Goal: Task Accomplishment & Management: Use online tool/utility

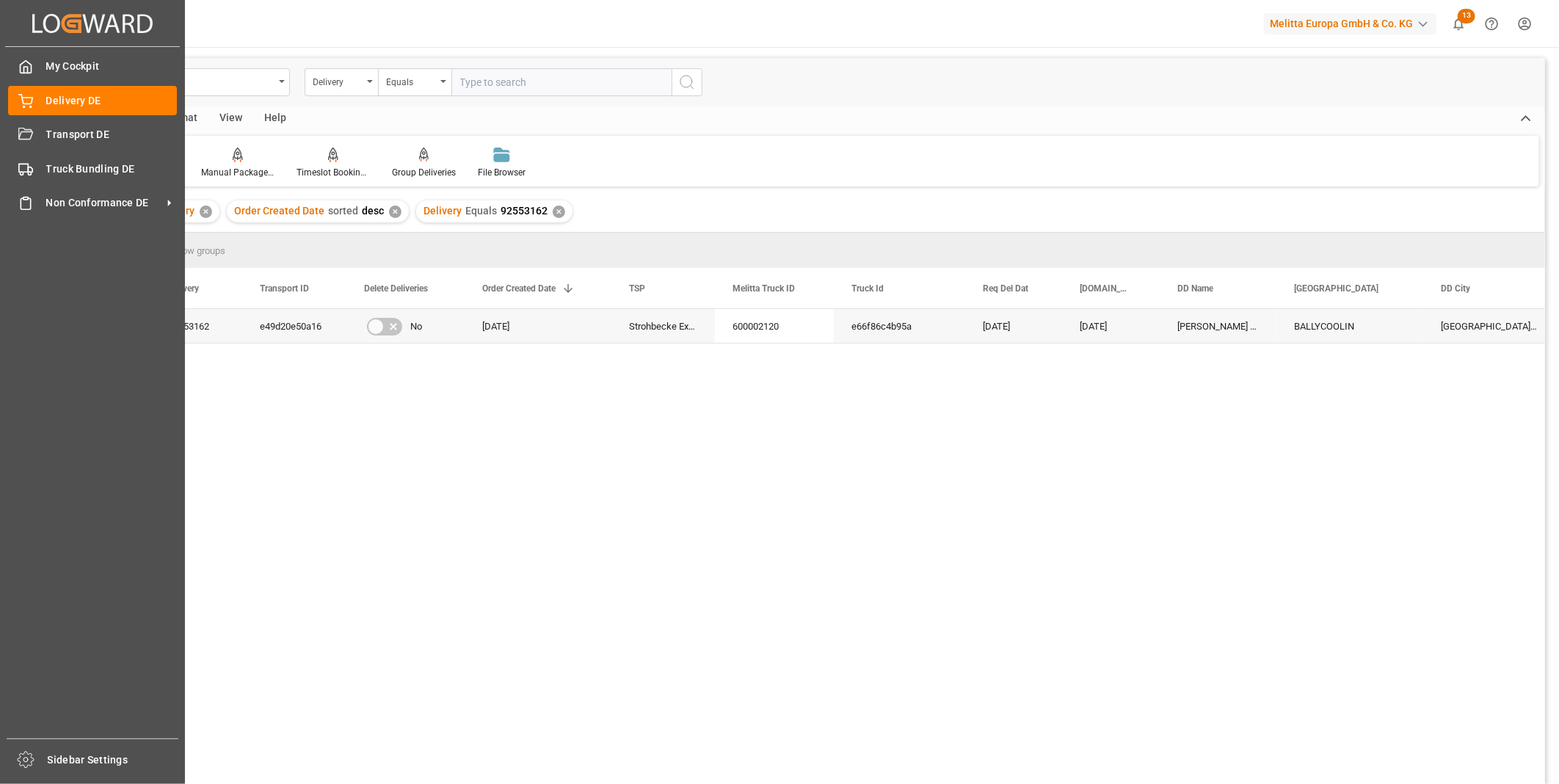
drag, startPoint x: 41, startPoint y: 134, endPoint x: 129, endPoint y: 182, distance: 100.2
click at [42, 134] on div "Transport DE Transport DE" at bounding box center [92, 134] width 169 height 29
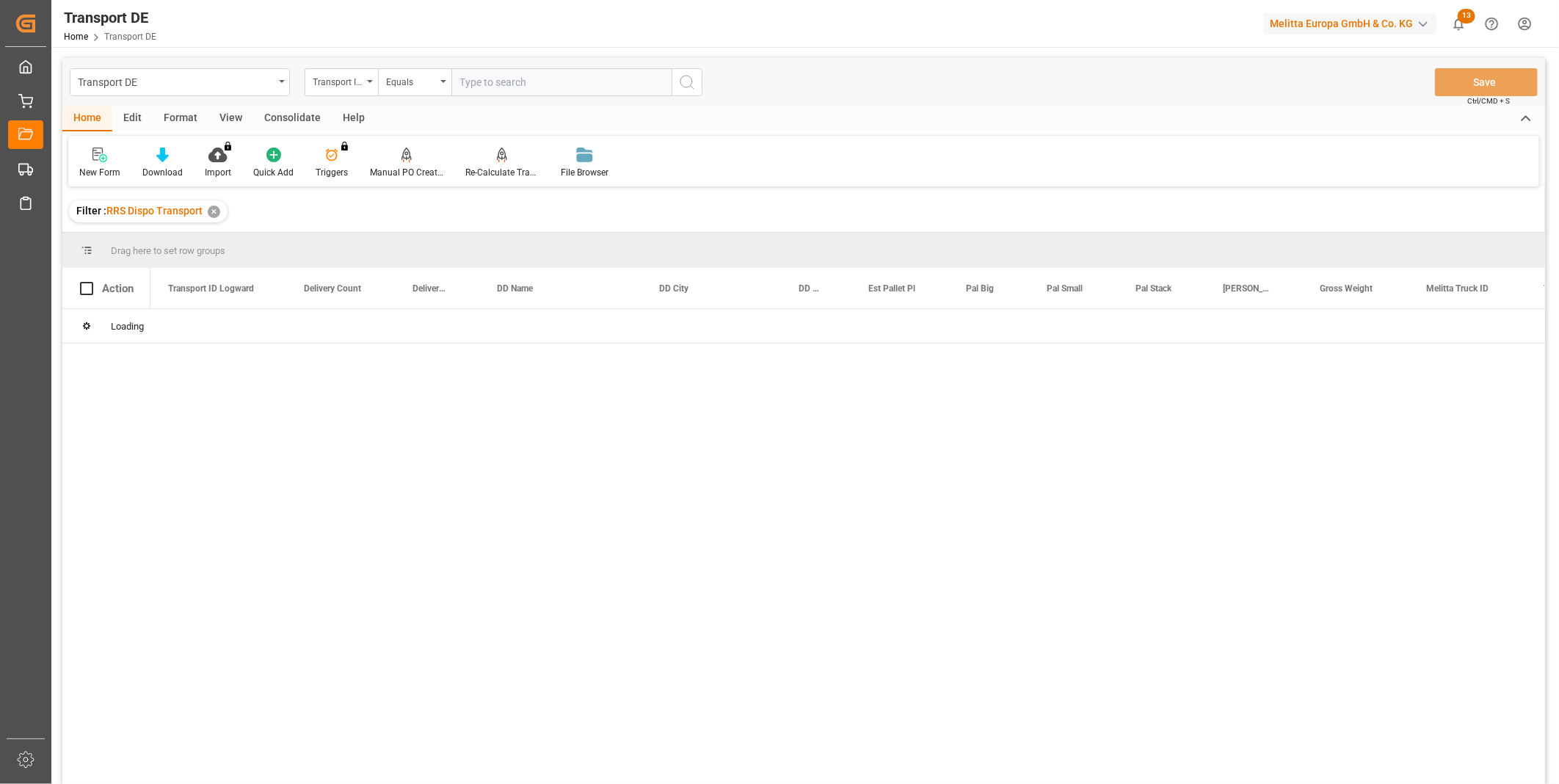
click at [274, 112] on div "Consolidate" at bounding box center [292, 119] width 78 height 25
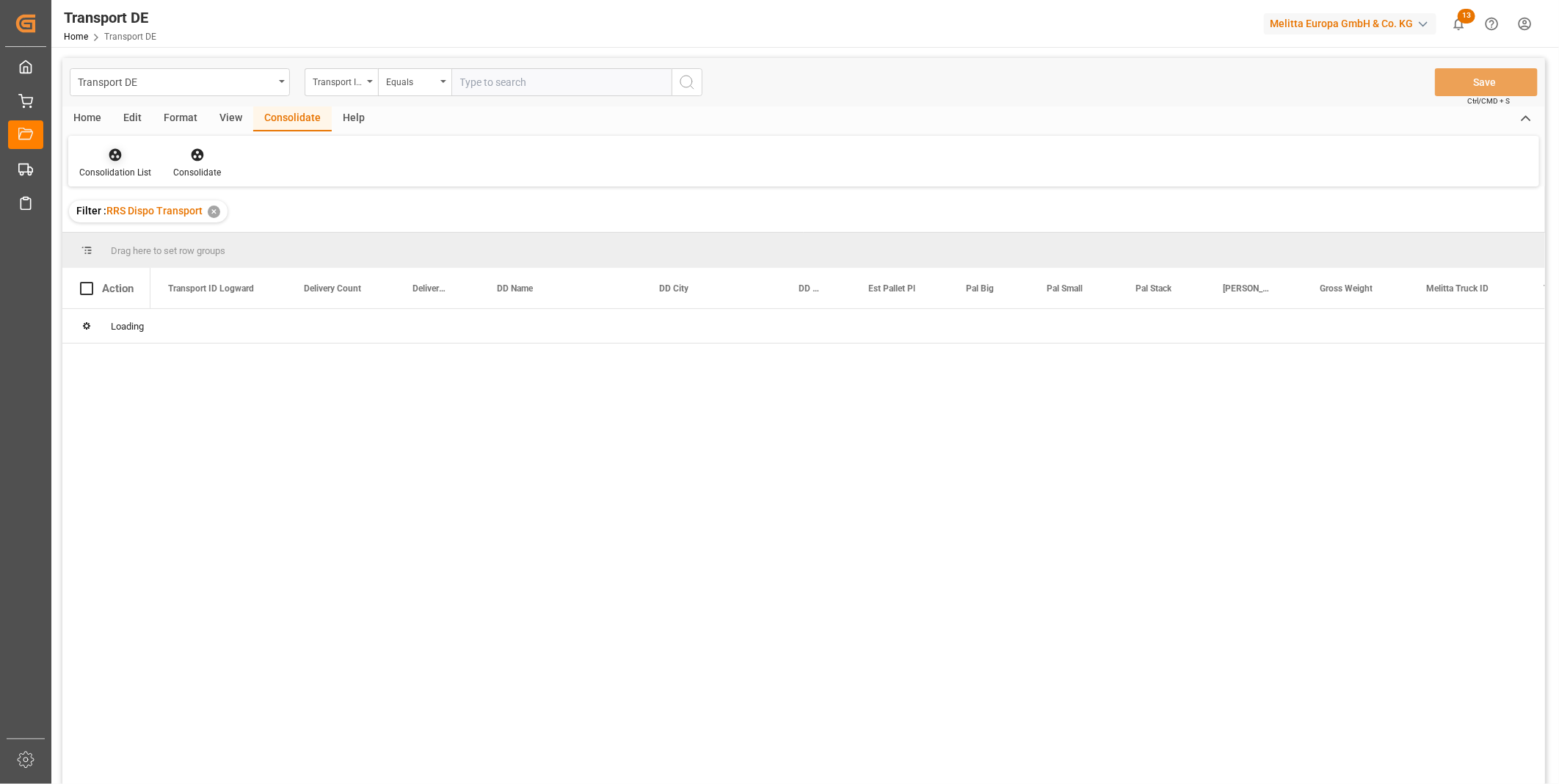
click at [131, 156] on div at bounding box center [115, 154] width 72 height 16
click at [180, 266] on div "Transport DE Transport ID Logward Equals Save Ctrl/CMD + S Home Edit Format Vie…" at bounding box center [804, 440] width 1482 height 764
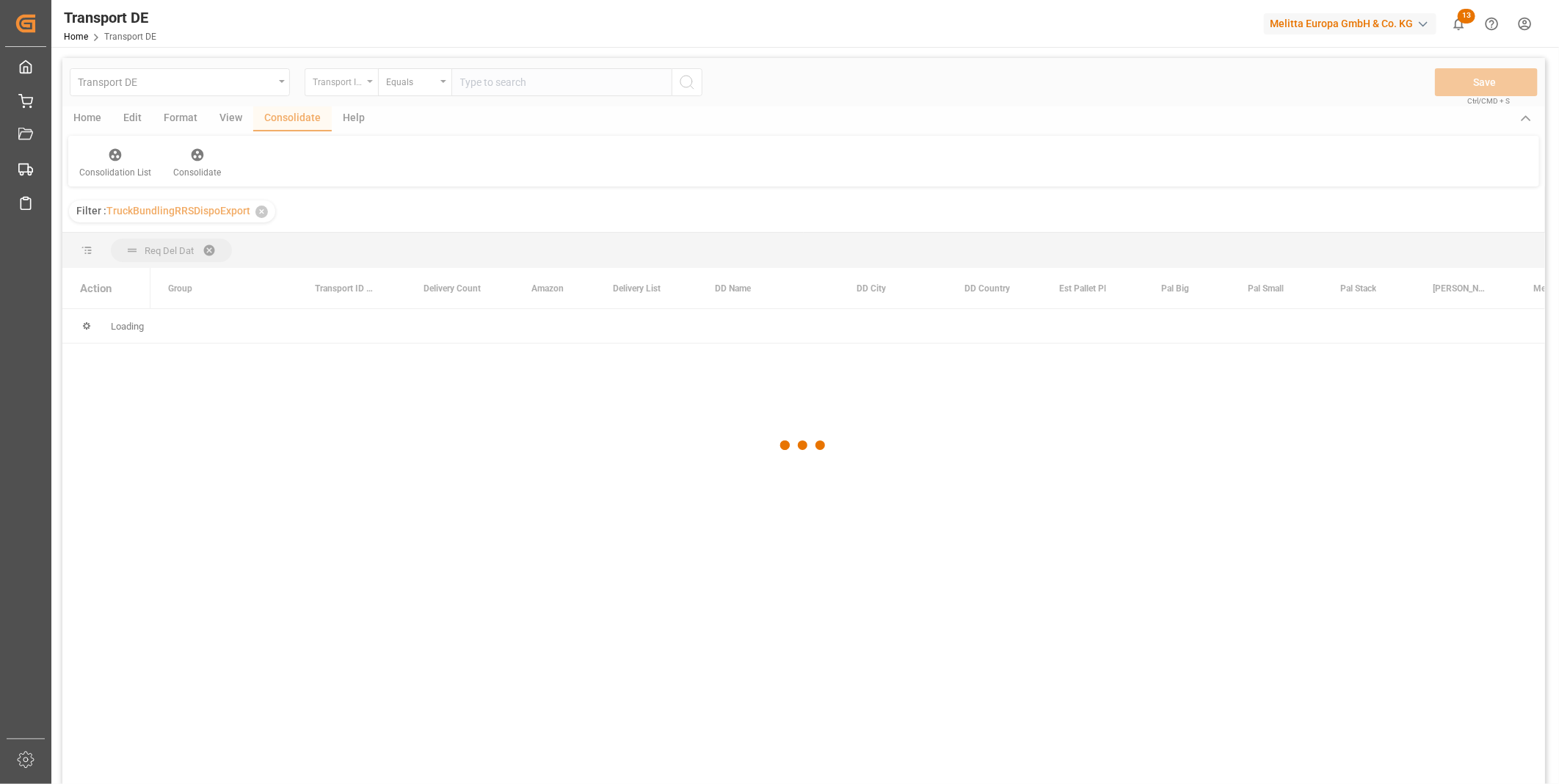
drag, startPoint x: 179, startPoint y: 265, endPoint x: 365, endPoint y: 82, distance: 260.9
click at [365, 82] on div at bounding box center [804, 445] width 1482 height 775
click at [354, 98] on div at bounding box center [804, 445] width 1482 height 775
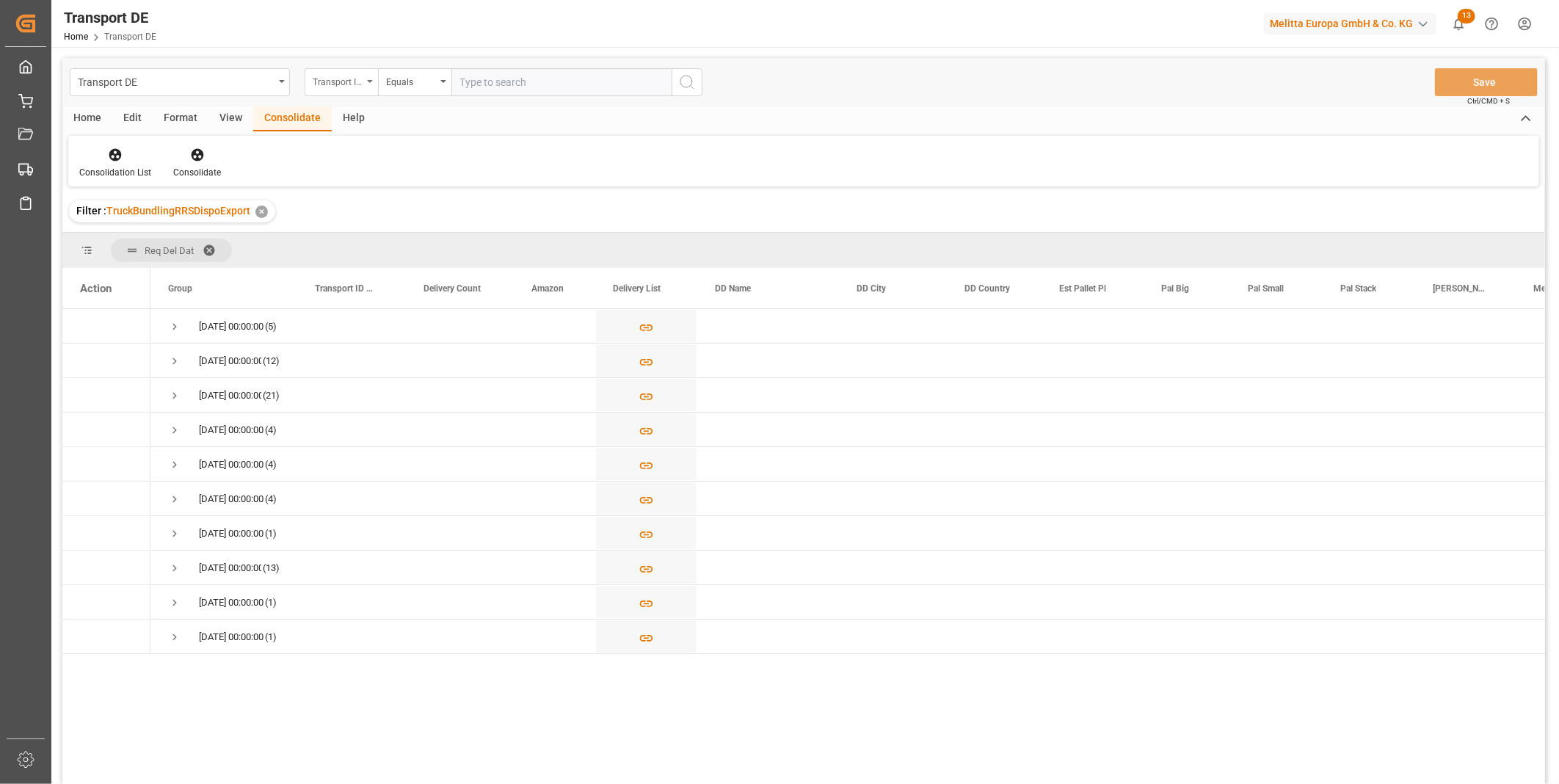
click at [356, 92] on div "Transport ID Logward" at bounding box center [341, 82] width 74 height 28
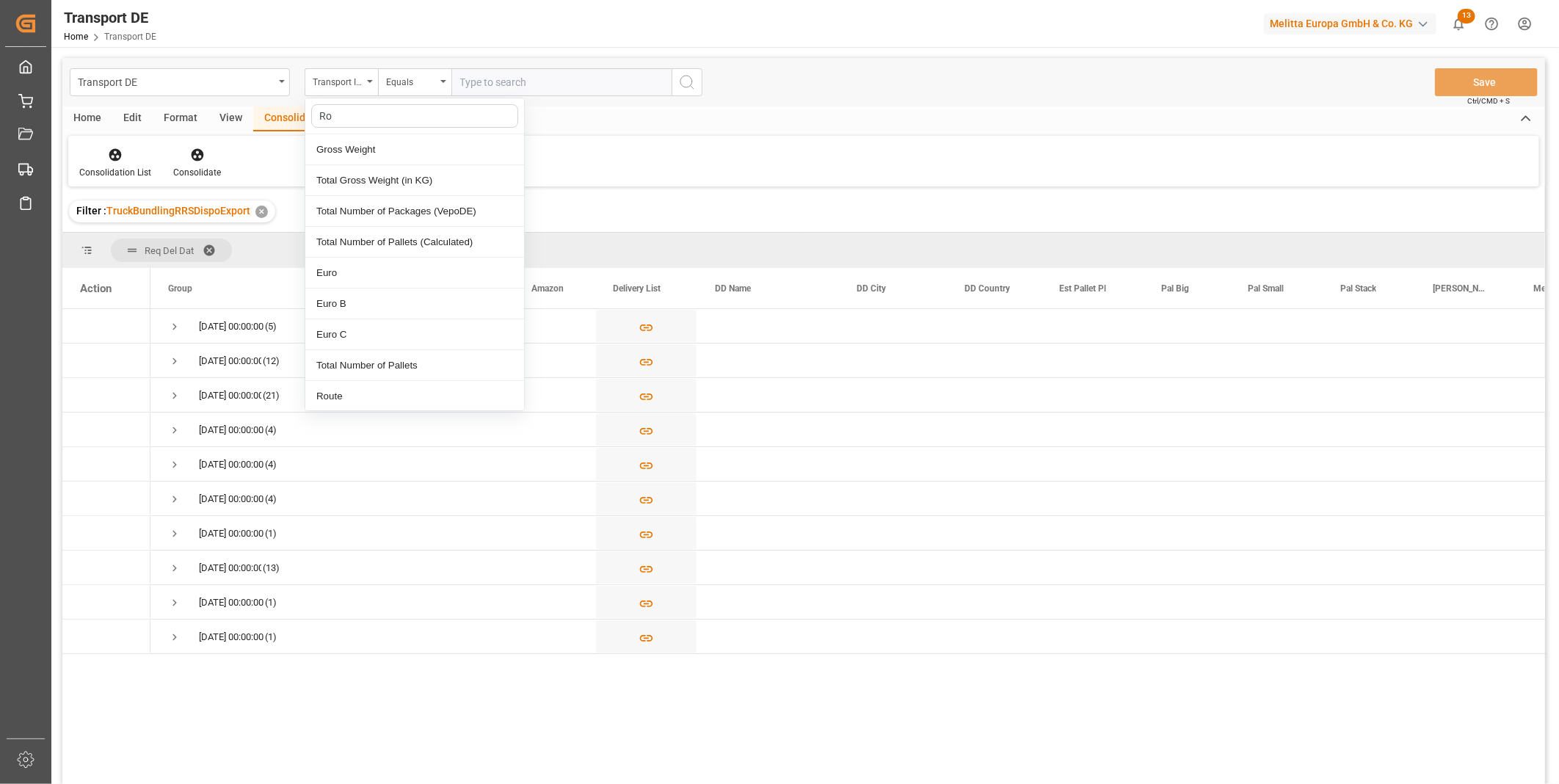
type input "Rou"
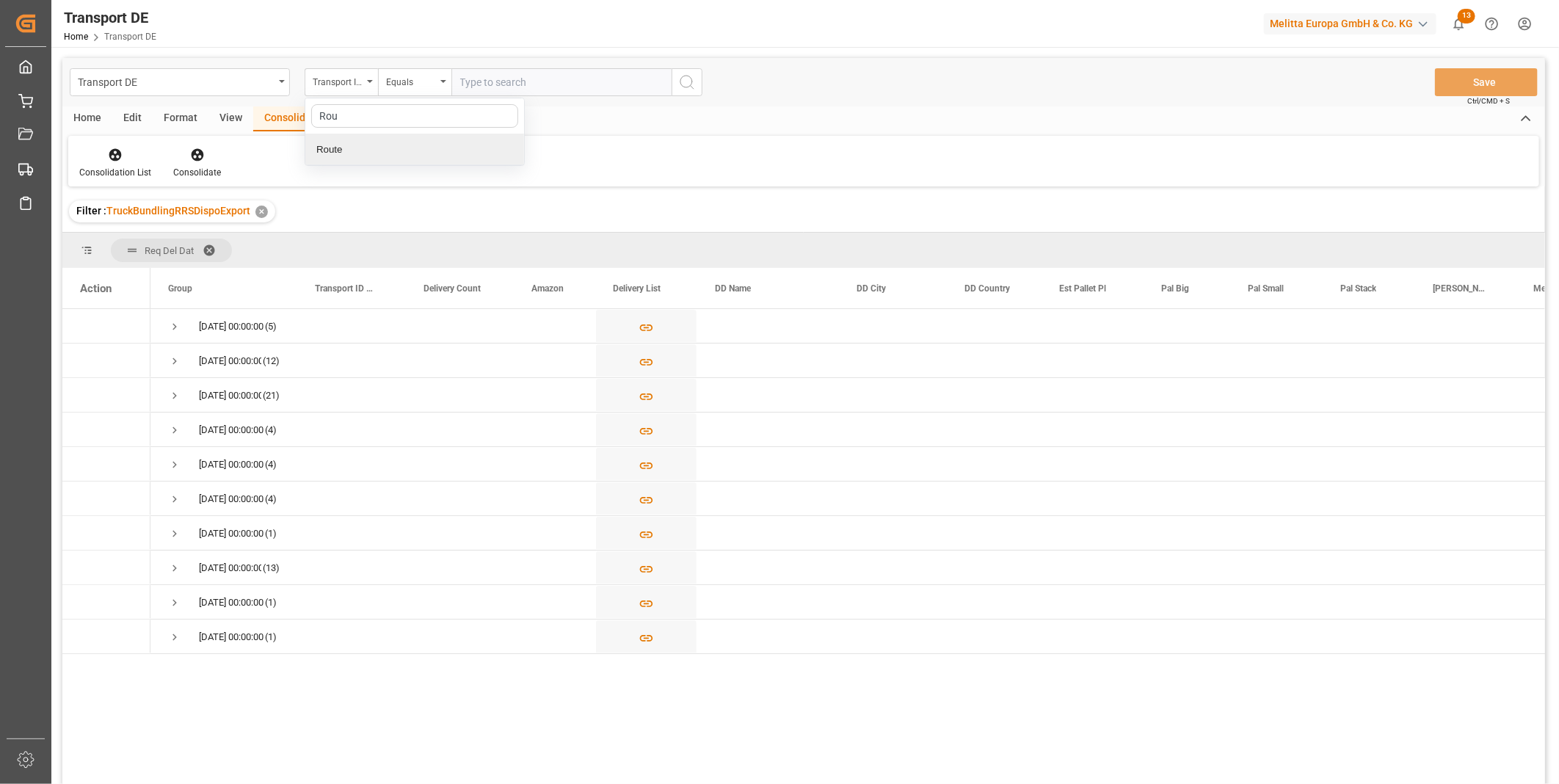
click at [382, 145] on div "Route" at bounding box center [414, 149] width 218 height 31
click at [404, 89] on div "Equals" at bounding box center [414, 82] width 74 height 28
click at [441, 236] on div "Starts with" at bounding box center [488, 242] width 218 height 31
type input "F"
type input "AT"
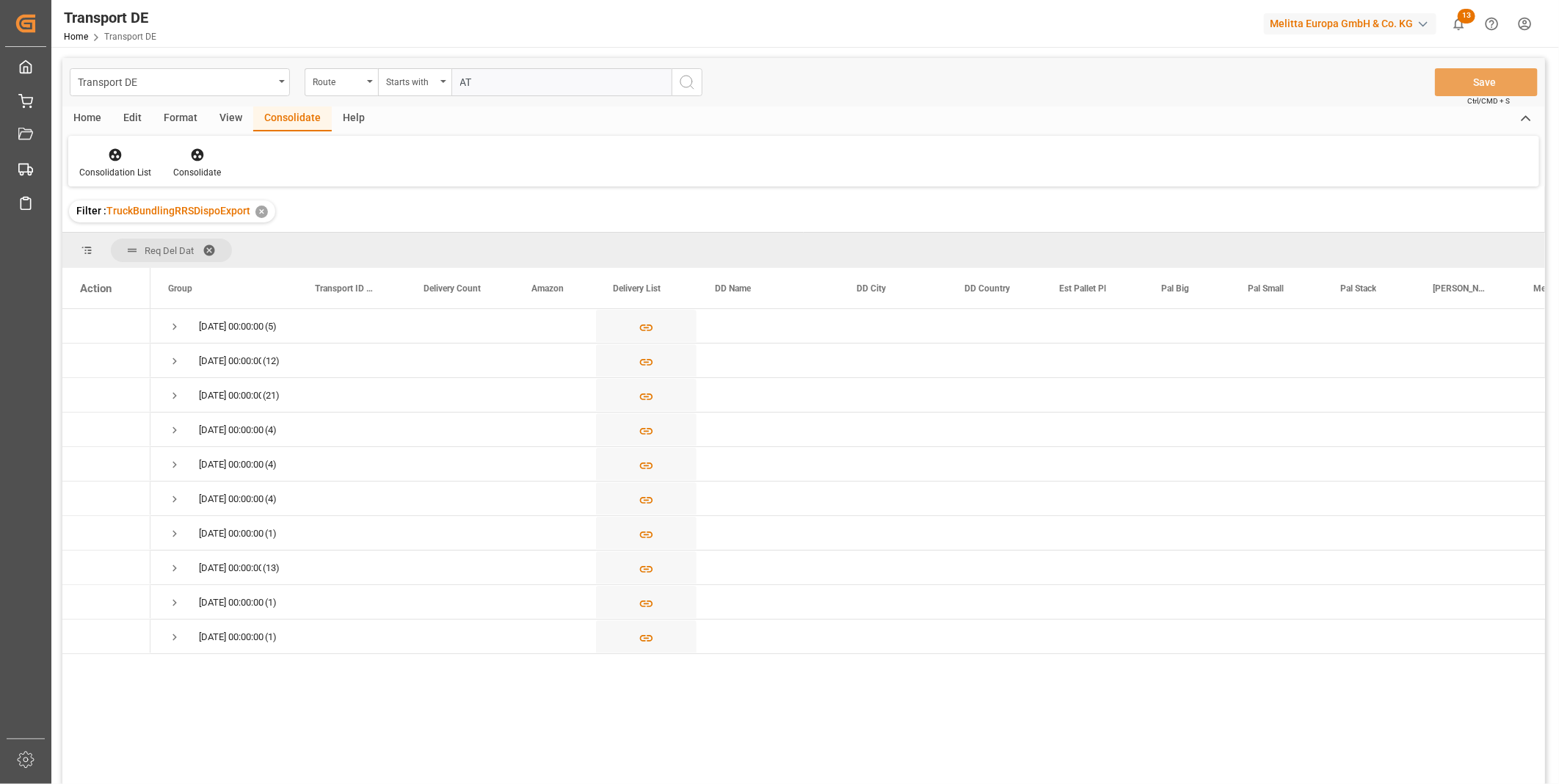
click at [690, 84] on icon "search button" at bounding box center [686, 82] width 18 height 18
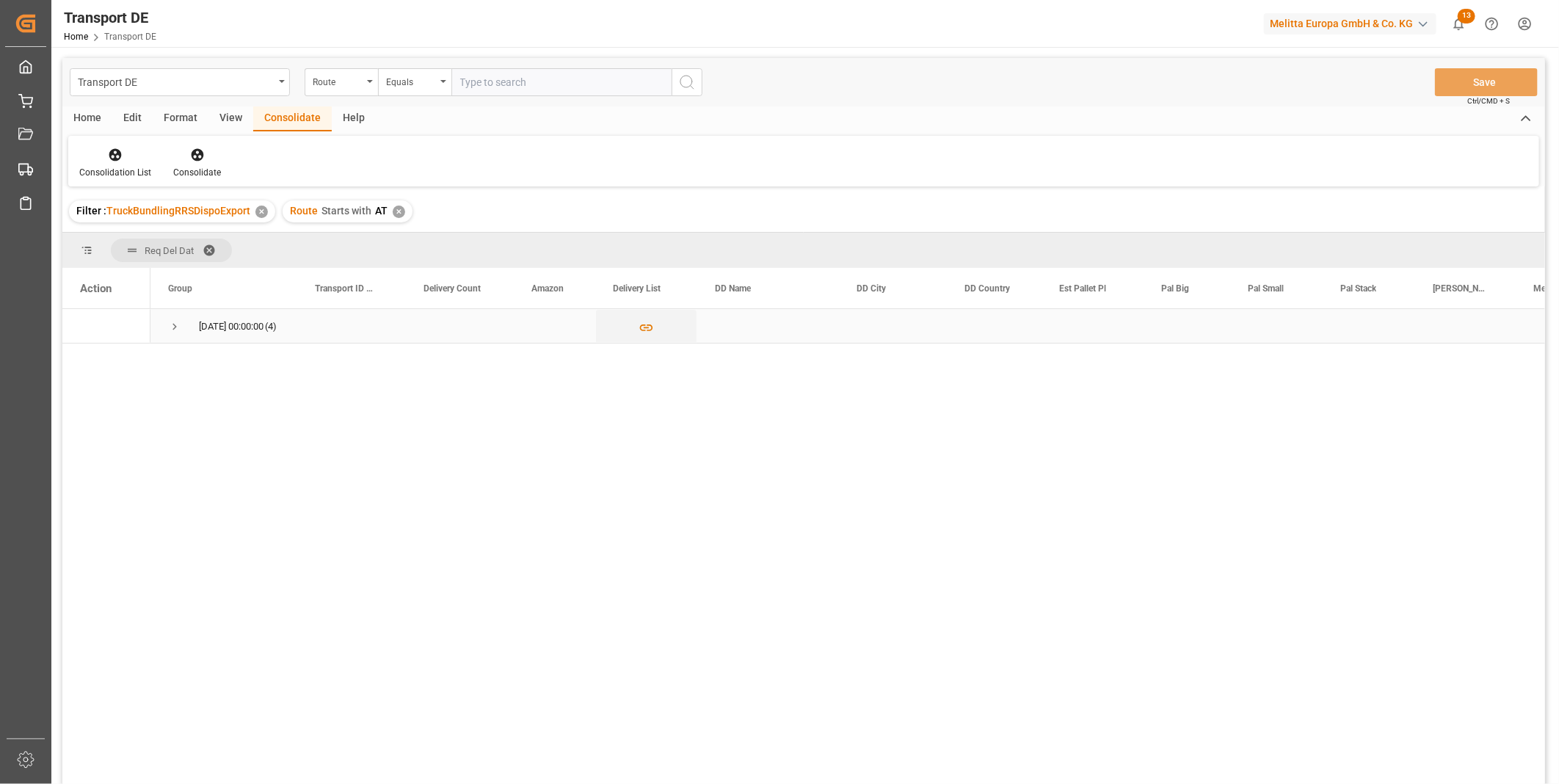
click at [176, 329] on span "Press SPACE to select this row." at bounding box center [175, 327] width 13 height 13
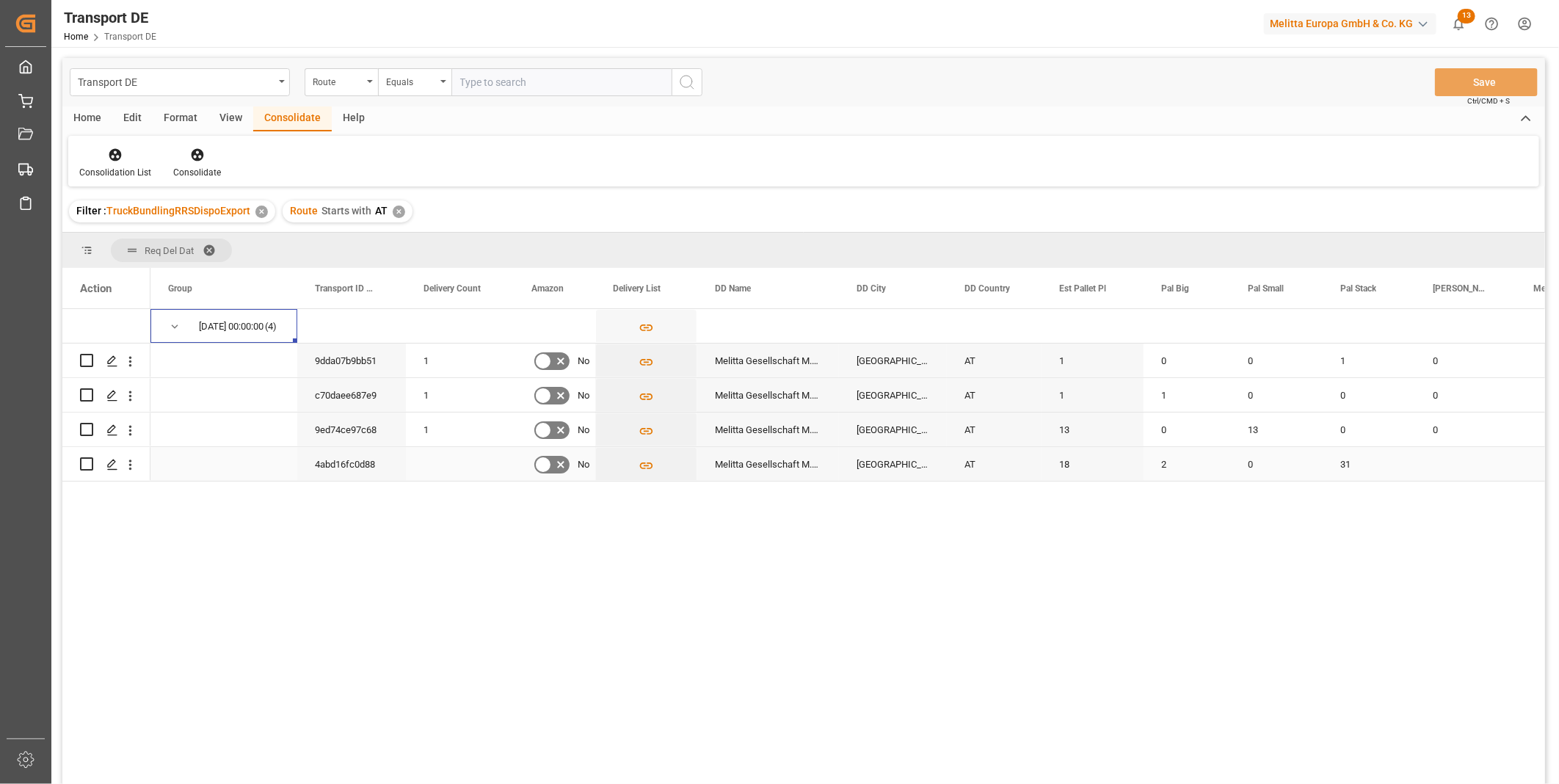
click at [86, 461] on input "Press Space to toggle row selection (unchecked)" at bounding box center [87, 464] width 13 height 13
checkbox input "true"
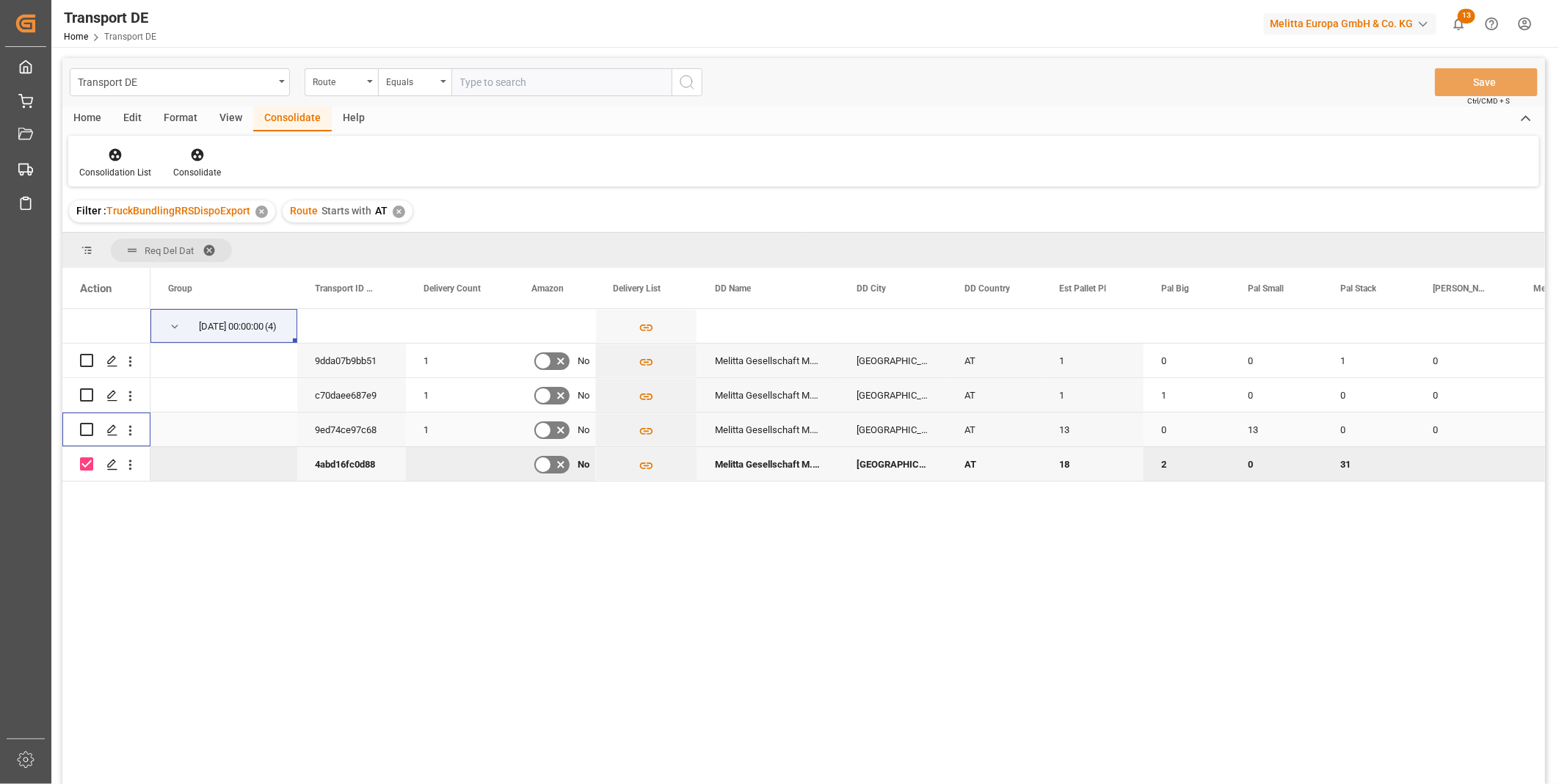
click at [88, 426] on input "Press Space to toggle row selection (unchecked)" at bounding box center [87, 429] width 13 height 13
checkbox input "true"
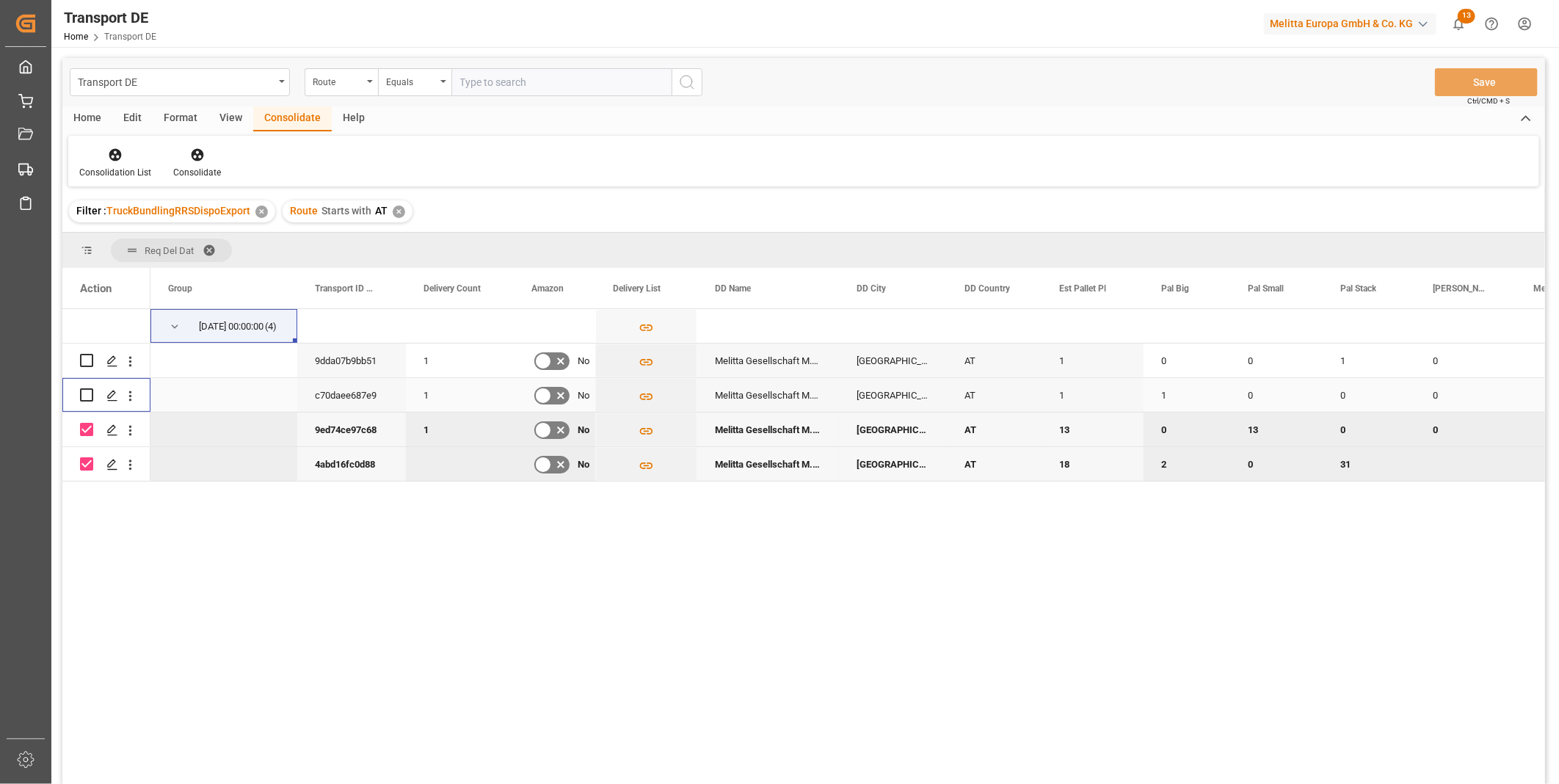
click at [84, 391] on input "Press Space to toggle row selection (unchecked)" at bounding box center [87, 395] width 13 height 13
checkbox input "true"
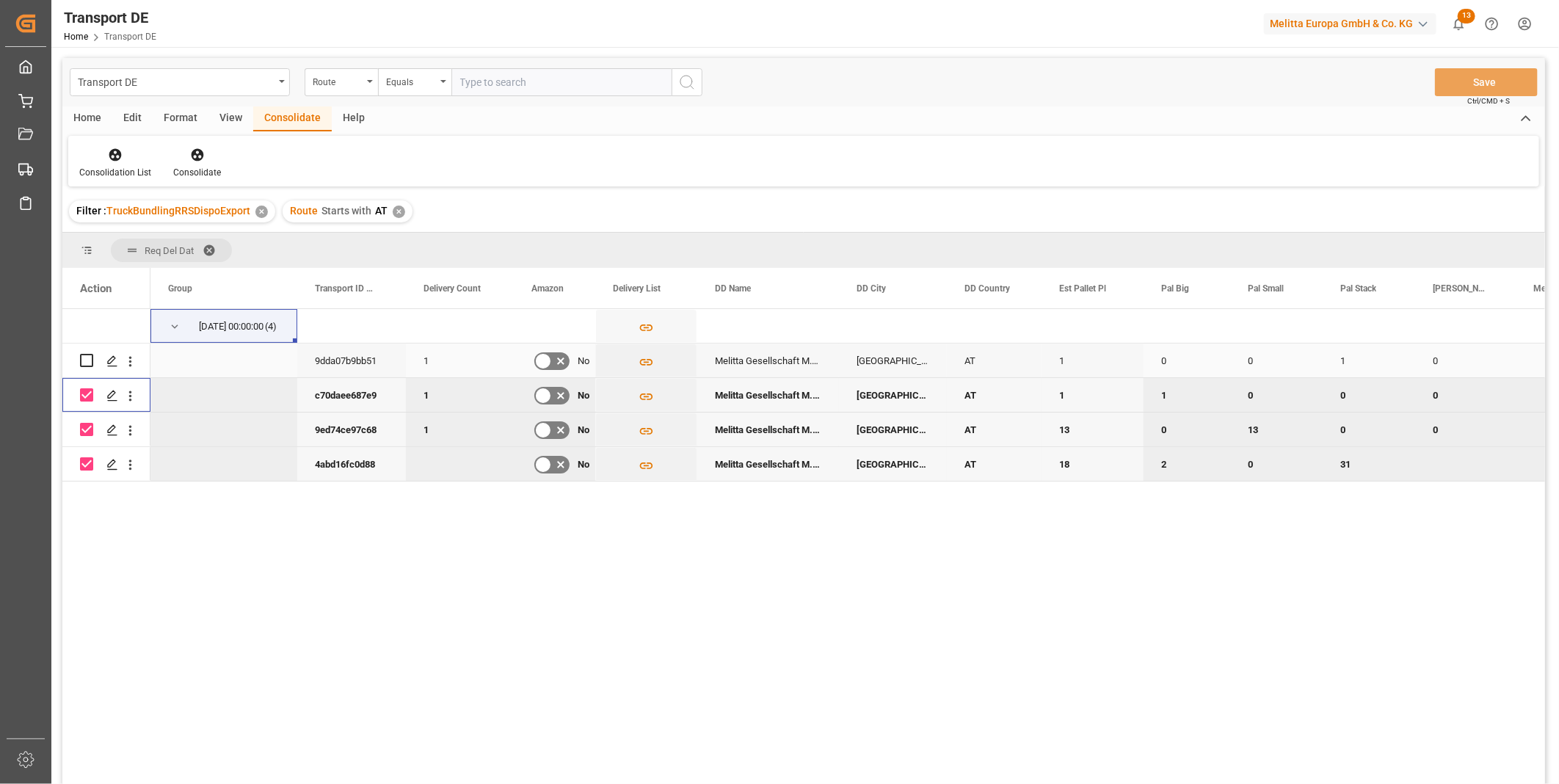
click at [87, 364] on input "Press Space to toggle row selection (unchecked)" at bounding box center [87, 360] width 13 height 13
checkbox input "true"
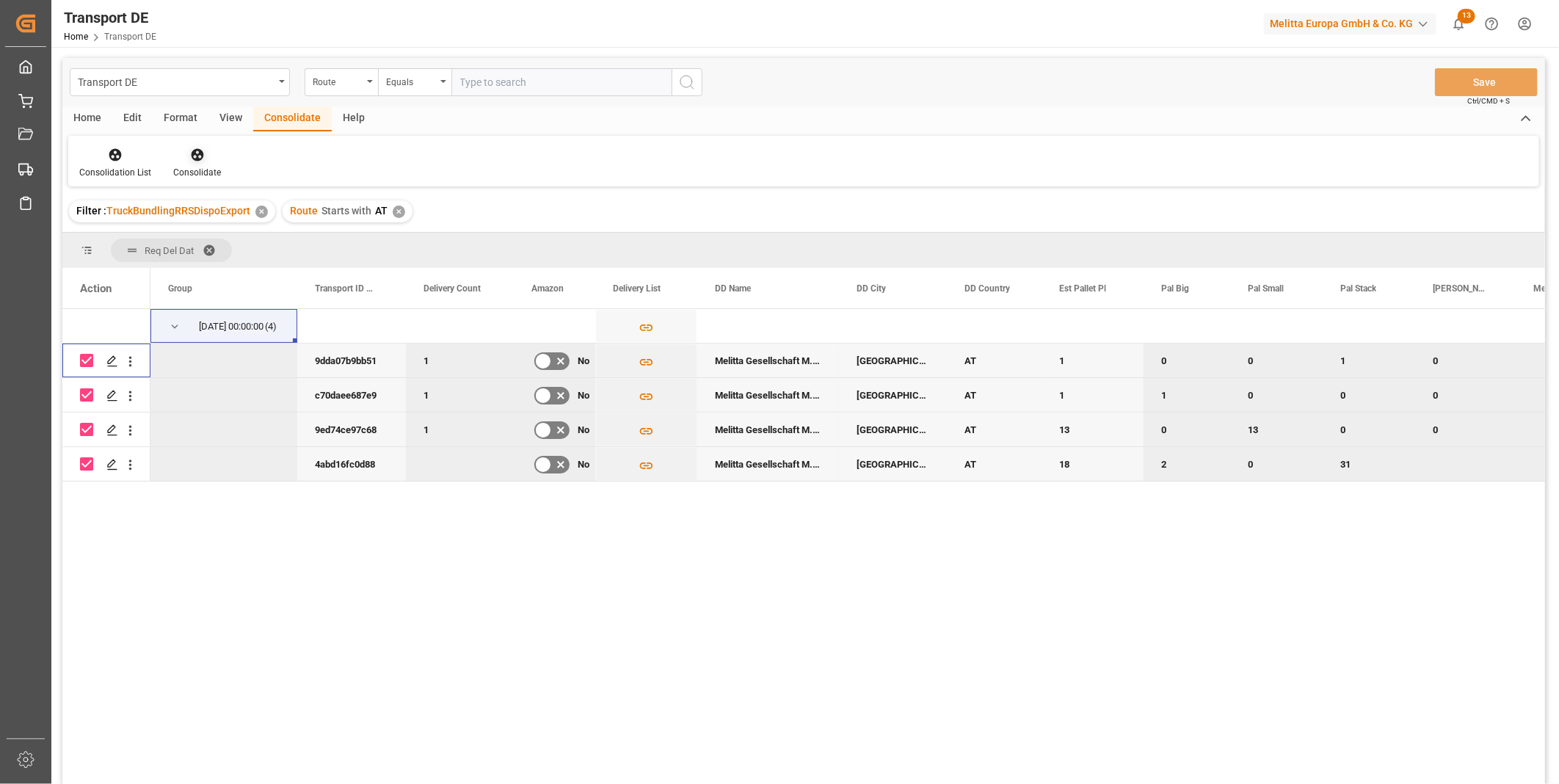
click at [200, 160] on icon at bounding box center [198, 155] width 15 height 15
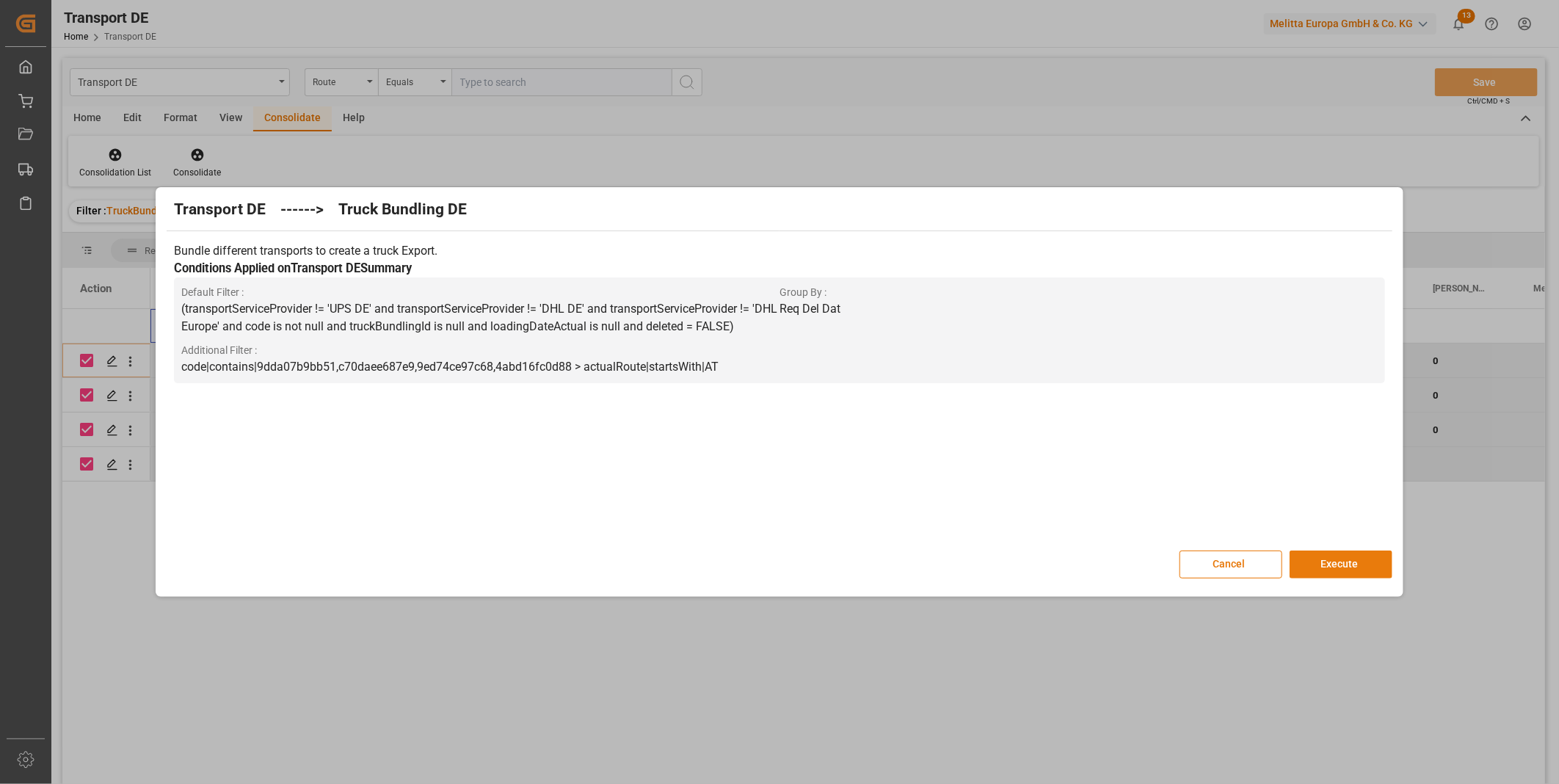
click at [1362, 566] on button "Execute" at bounding box center [1341, 565] width 103 height 28
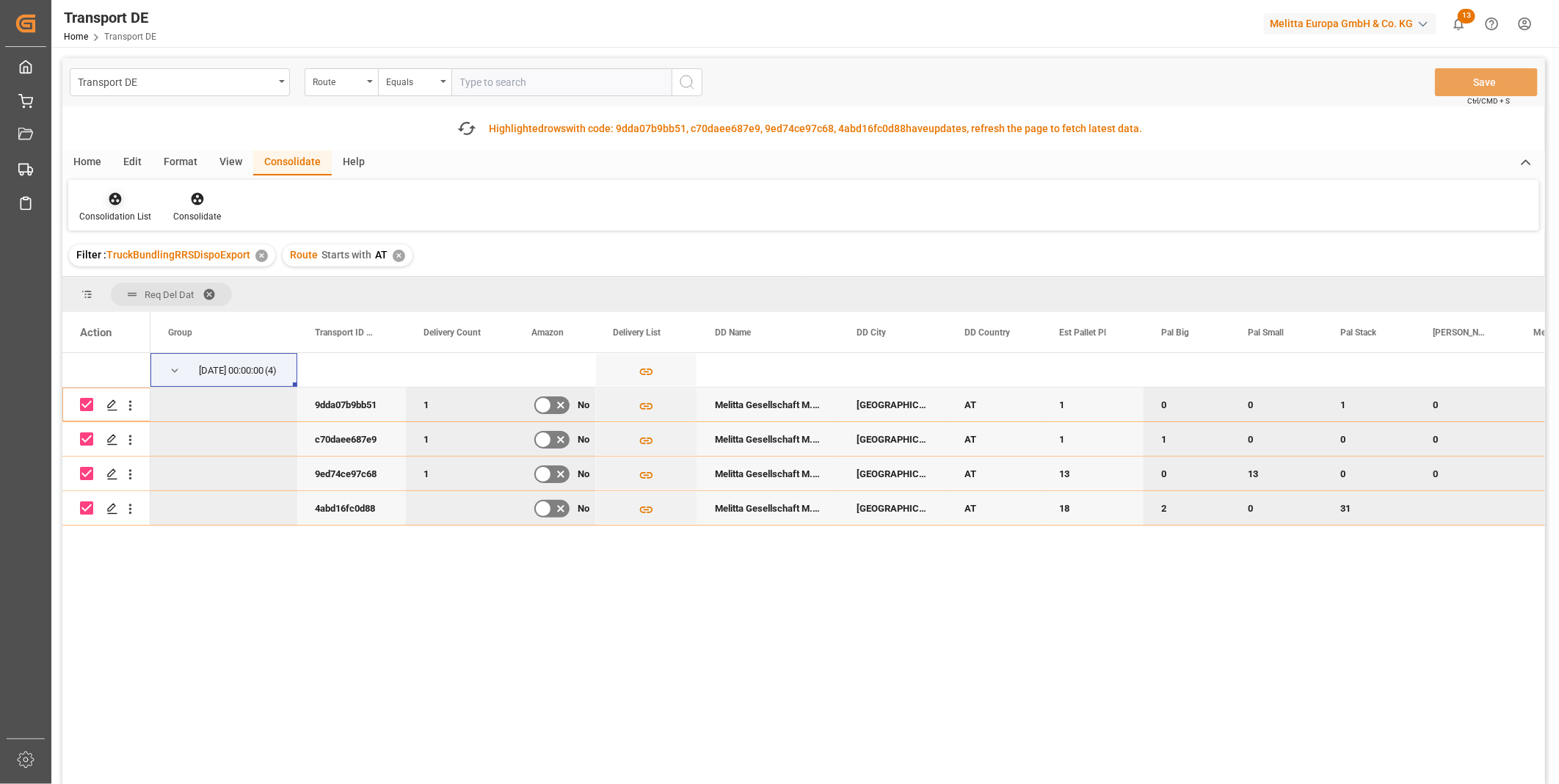
click at [136, 200] on div at bounding box center [115, 198] width 72 height 16
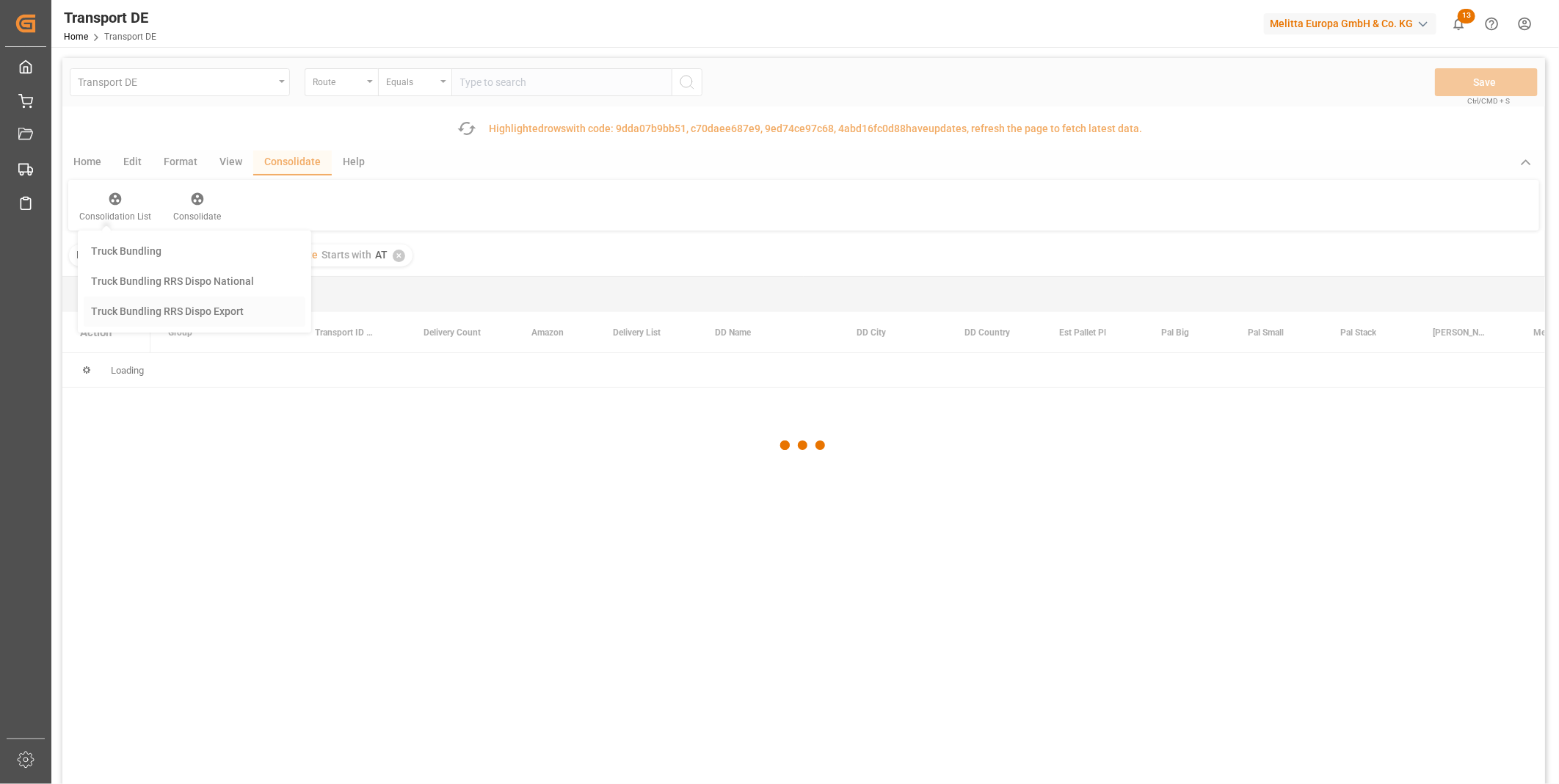
click at [179, 309] on div "Transport DE Route Equals Save Ctrl/CMD + S Fetch latest updates Highlighted ro…" at bounding box center [804, 462] width 1482 height 808
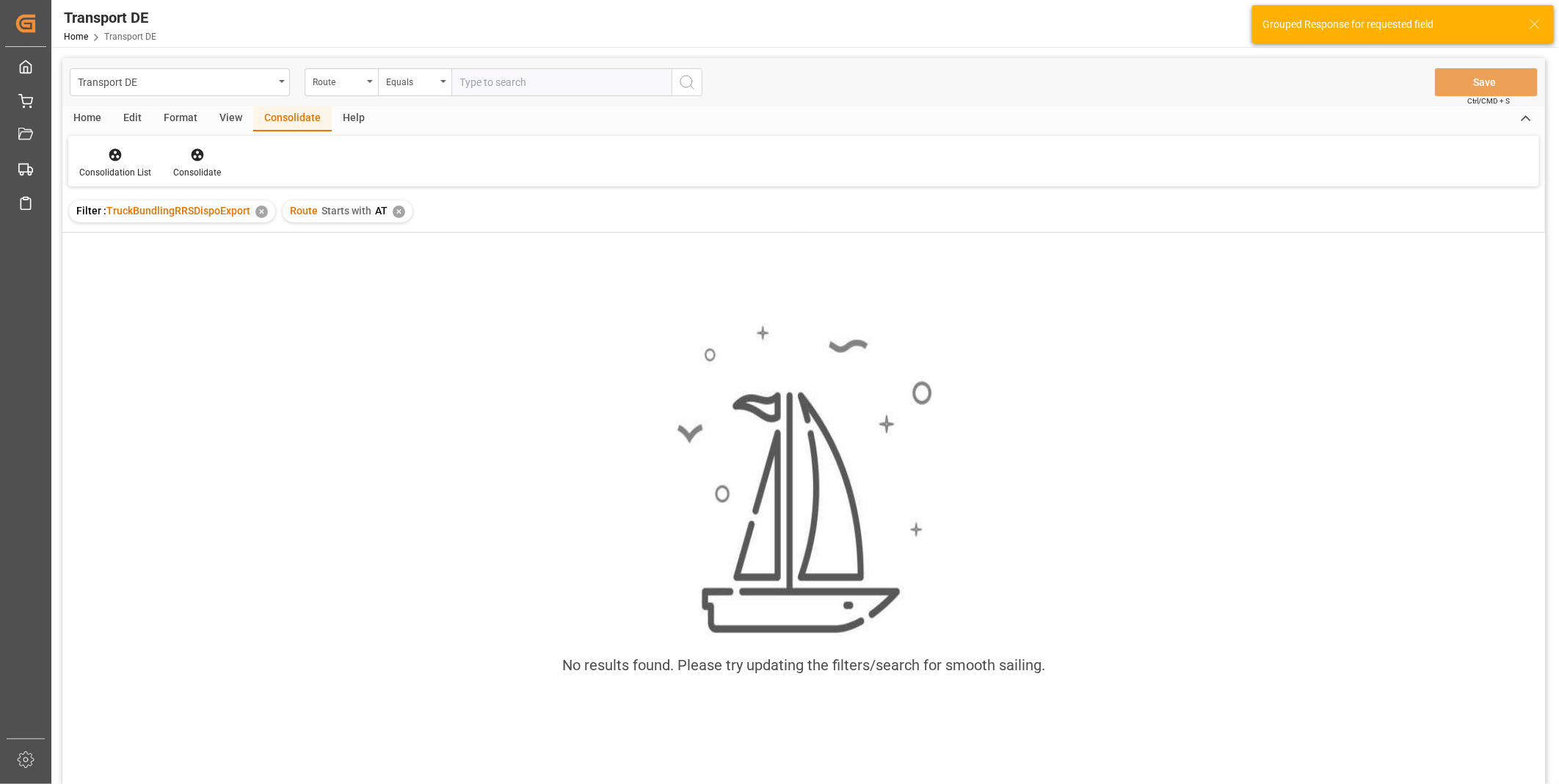
click at [399, 208] on div "✕" at bounding box center [399, 211] width 12 height 12
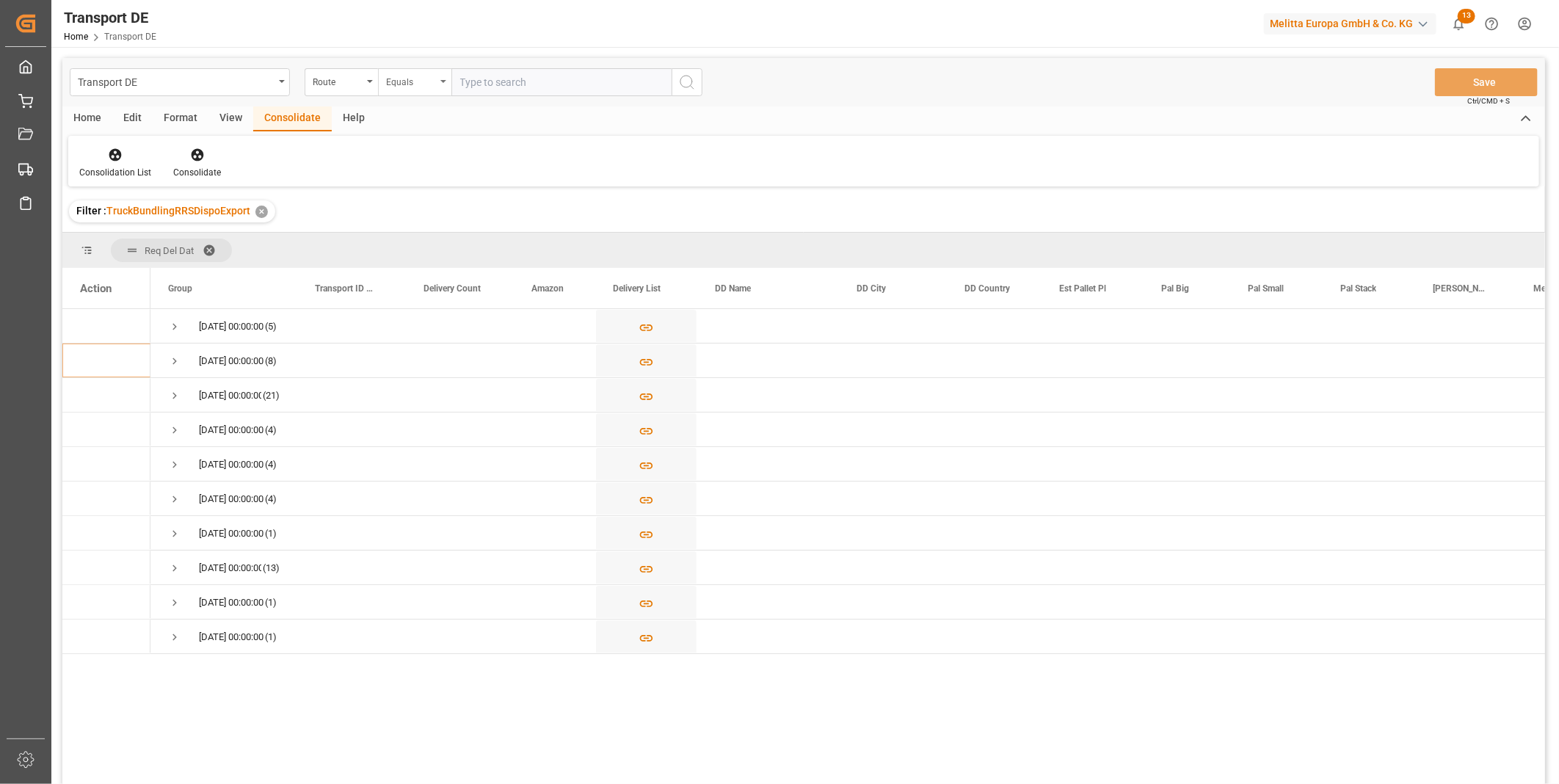
click at [397, 91] on div "Equals" at bounding box center [414, 82] width 74 height 28
click at [436, 244] on div "Starts with" at bounding box center [488, 242] width 218 height 31
type input "UZ"
click at [677, 87] on button "search button" at bounding box center [686, 82] width 31 height 28
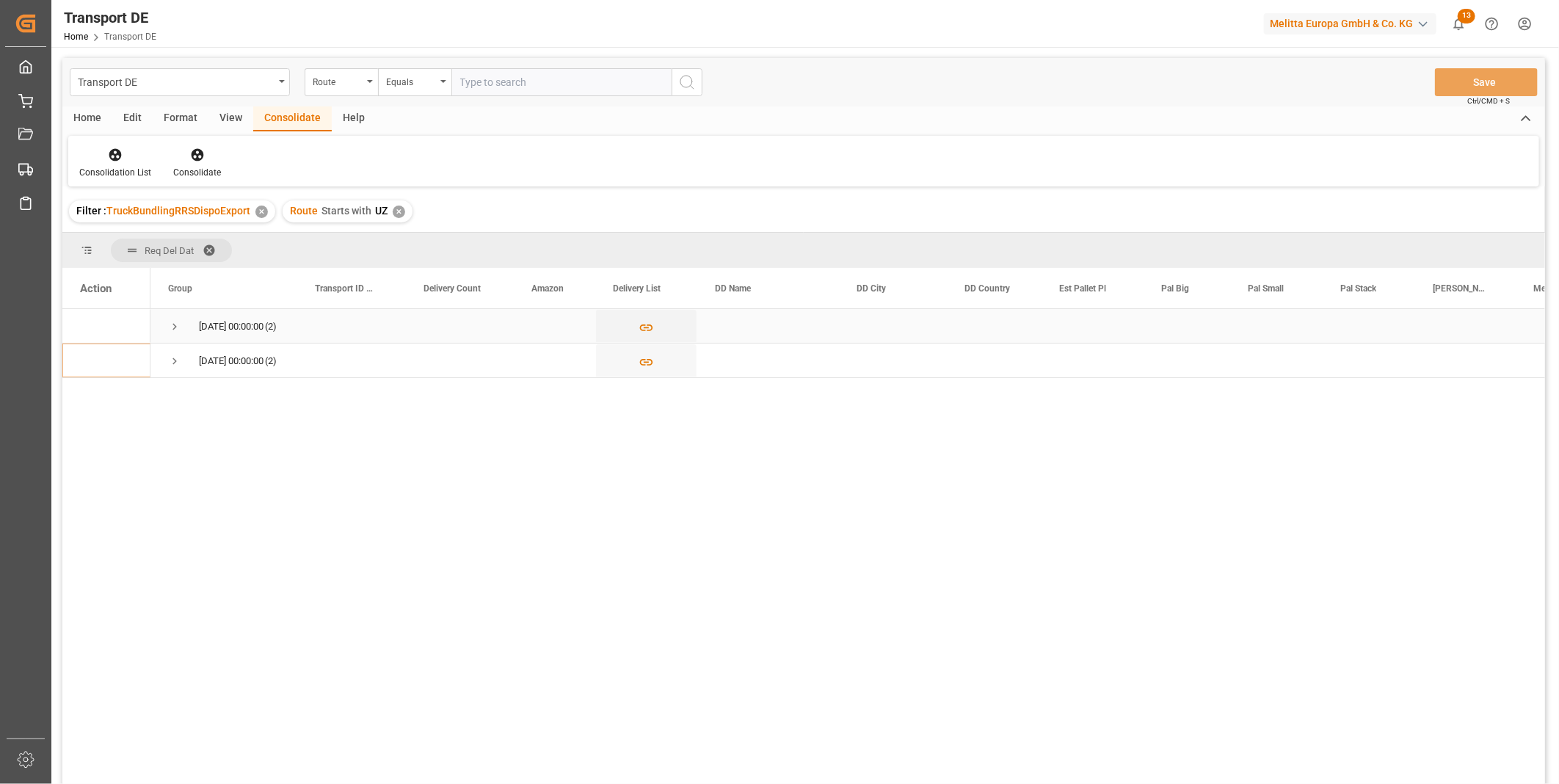
click at [175, 323] on span "Press SPACE to select this row." at bounding box center [175, 327] width 13 height 13
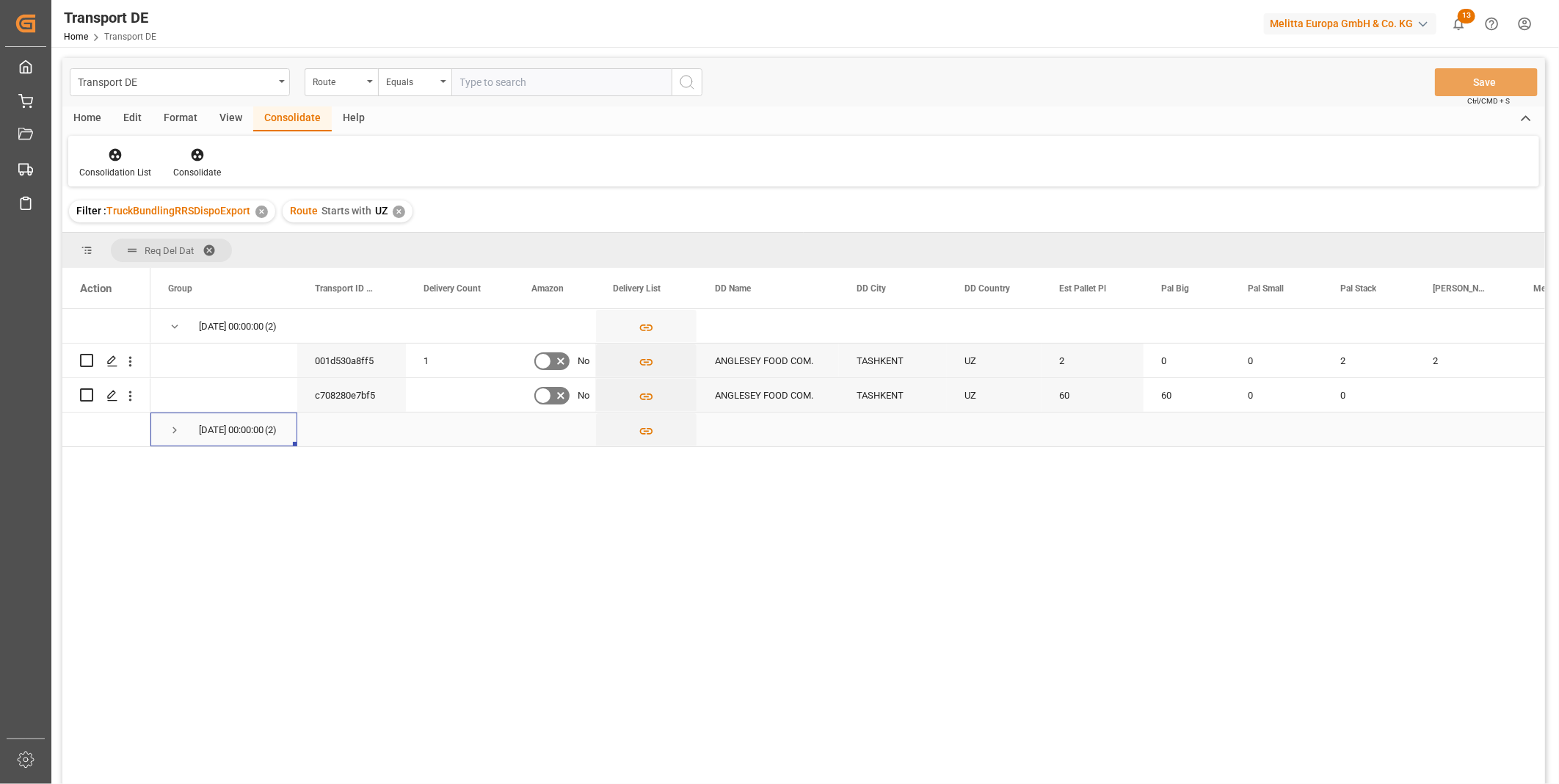
click at [172, 433] on span "Press SPACE to select this row." at bounding box center [175, 430] width 13 height 13
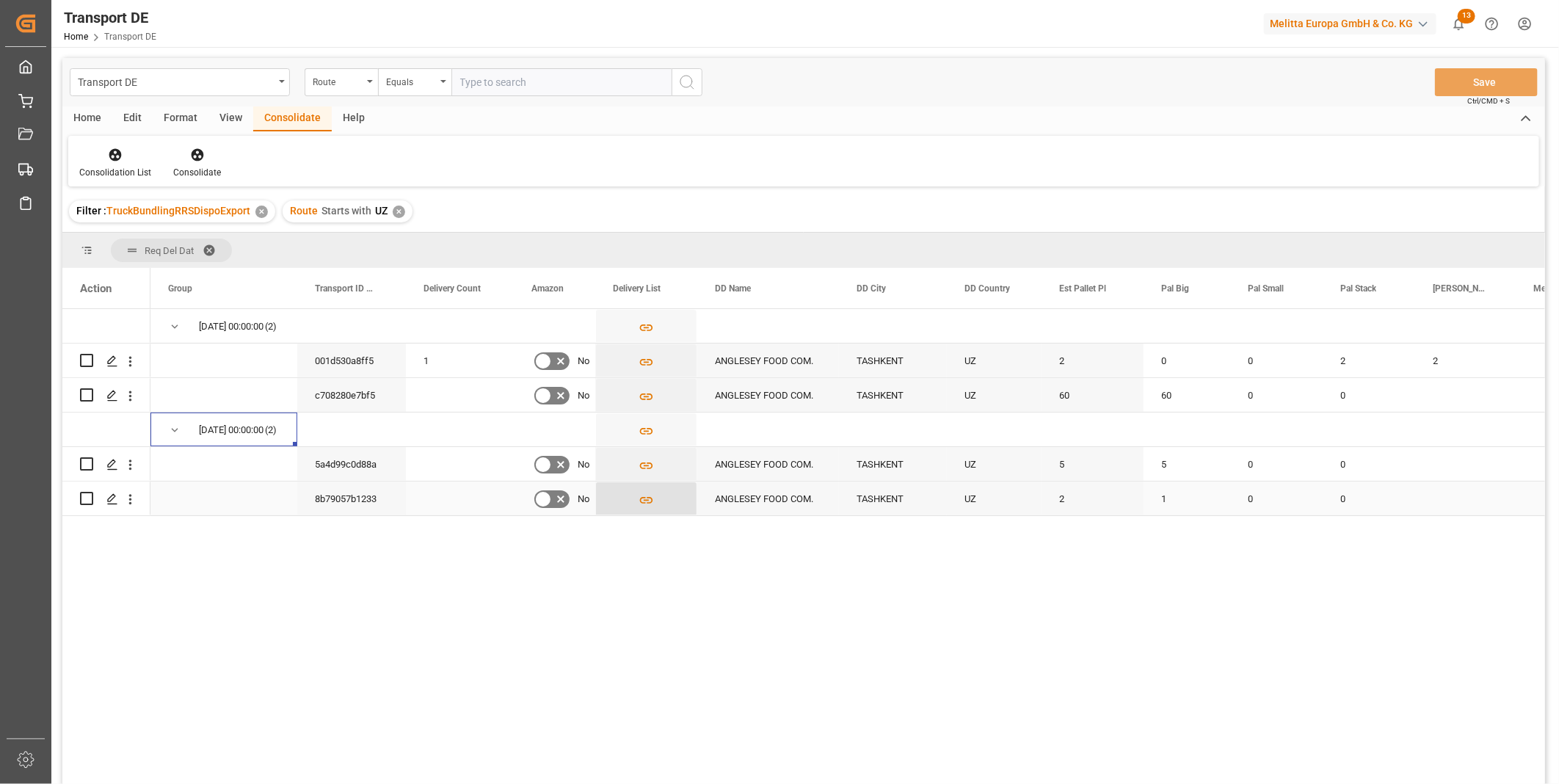
click at [635, 497] on button "Press SPACE to select this row." at bounding box center [646, 498] width 101 height 34
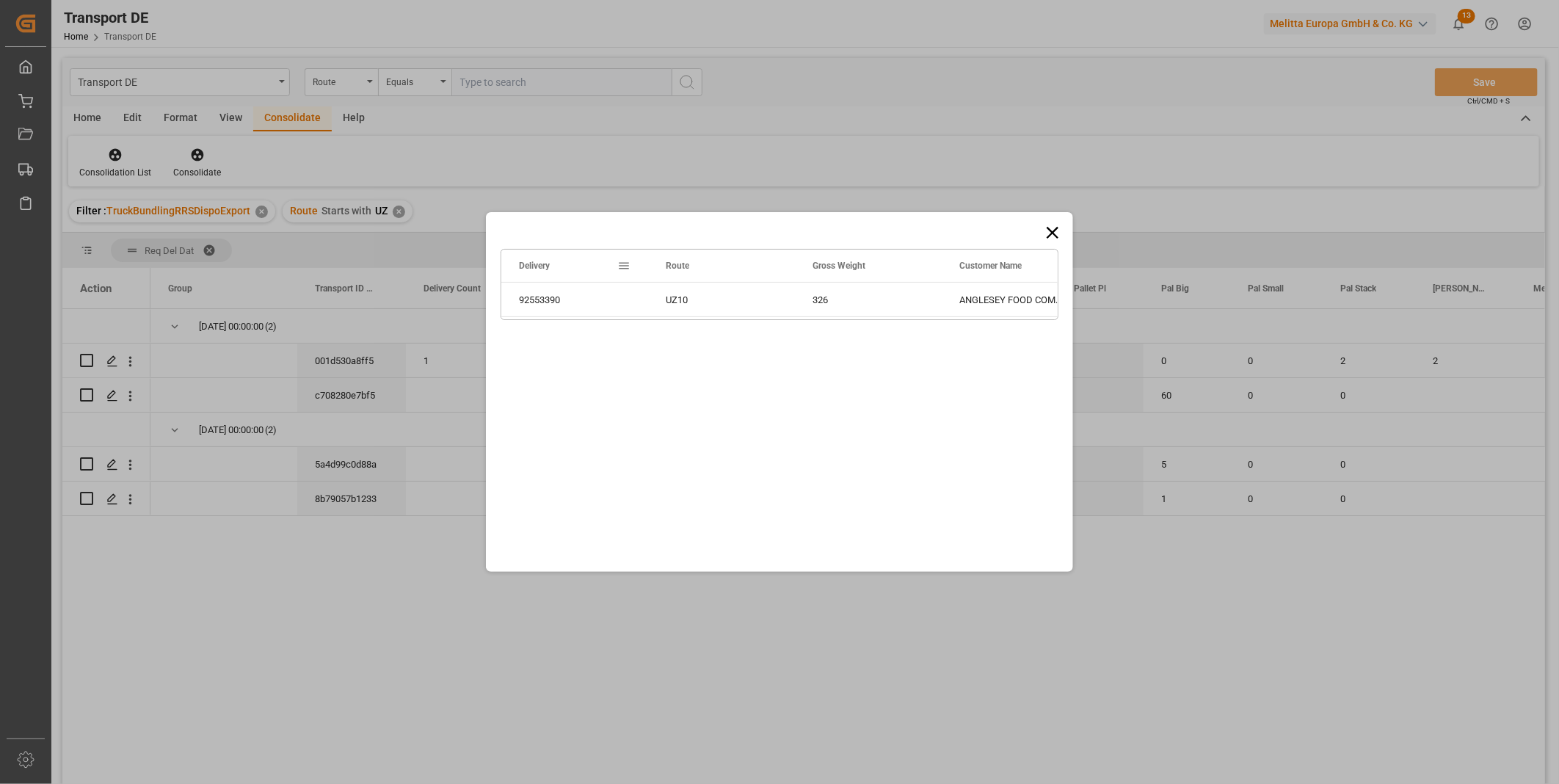
click at [1048, 235] on icon at bounding box center [1052, 232] width 21 height 21
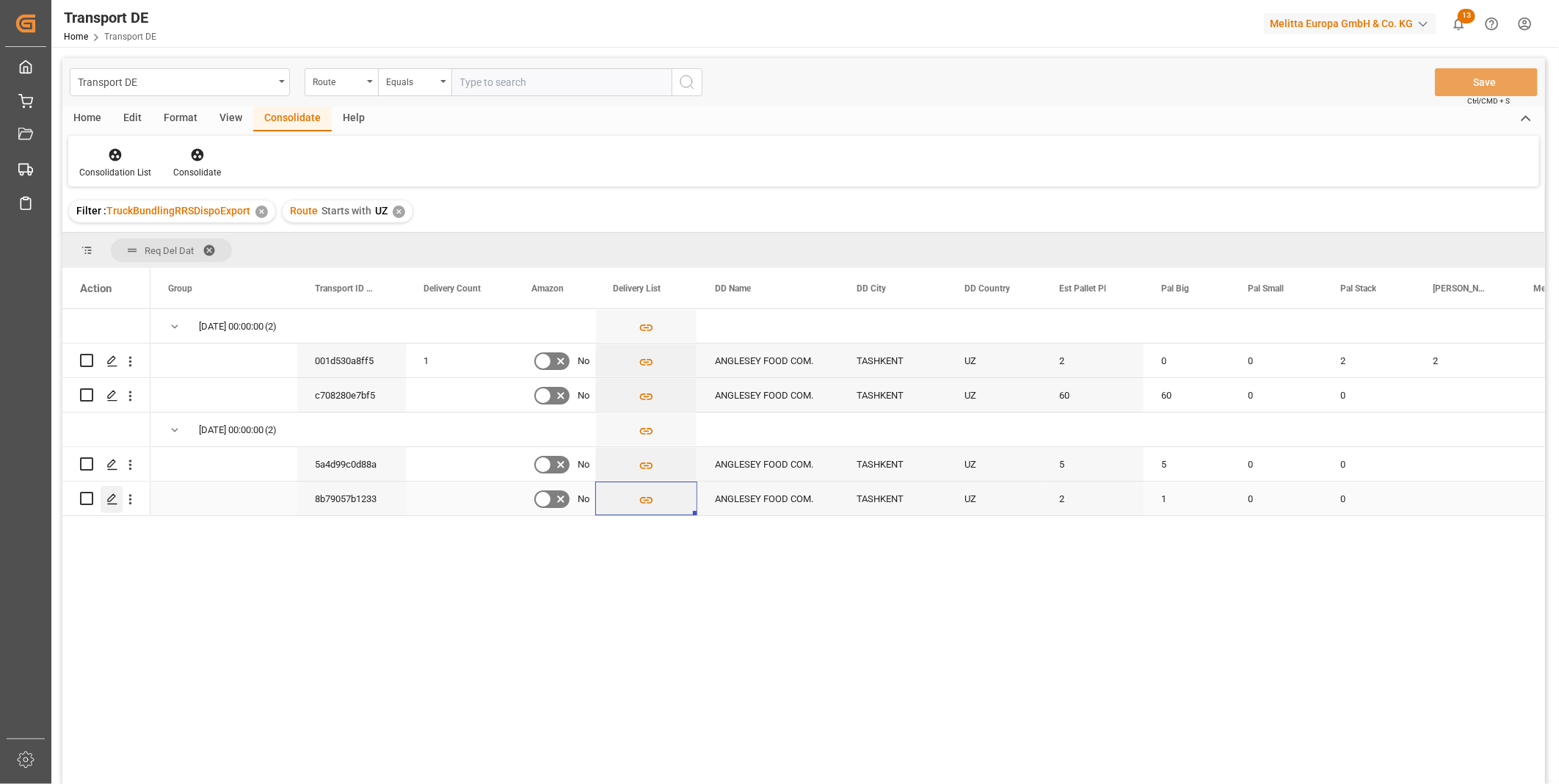
click at [113, 497] on polygon "Press SPACE to select this row." at bounding box center [112, 497] width 7 height 7
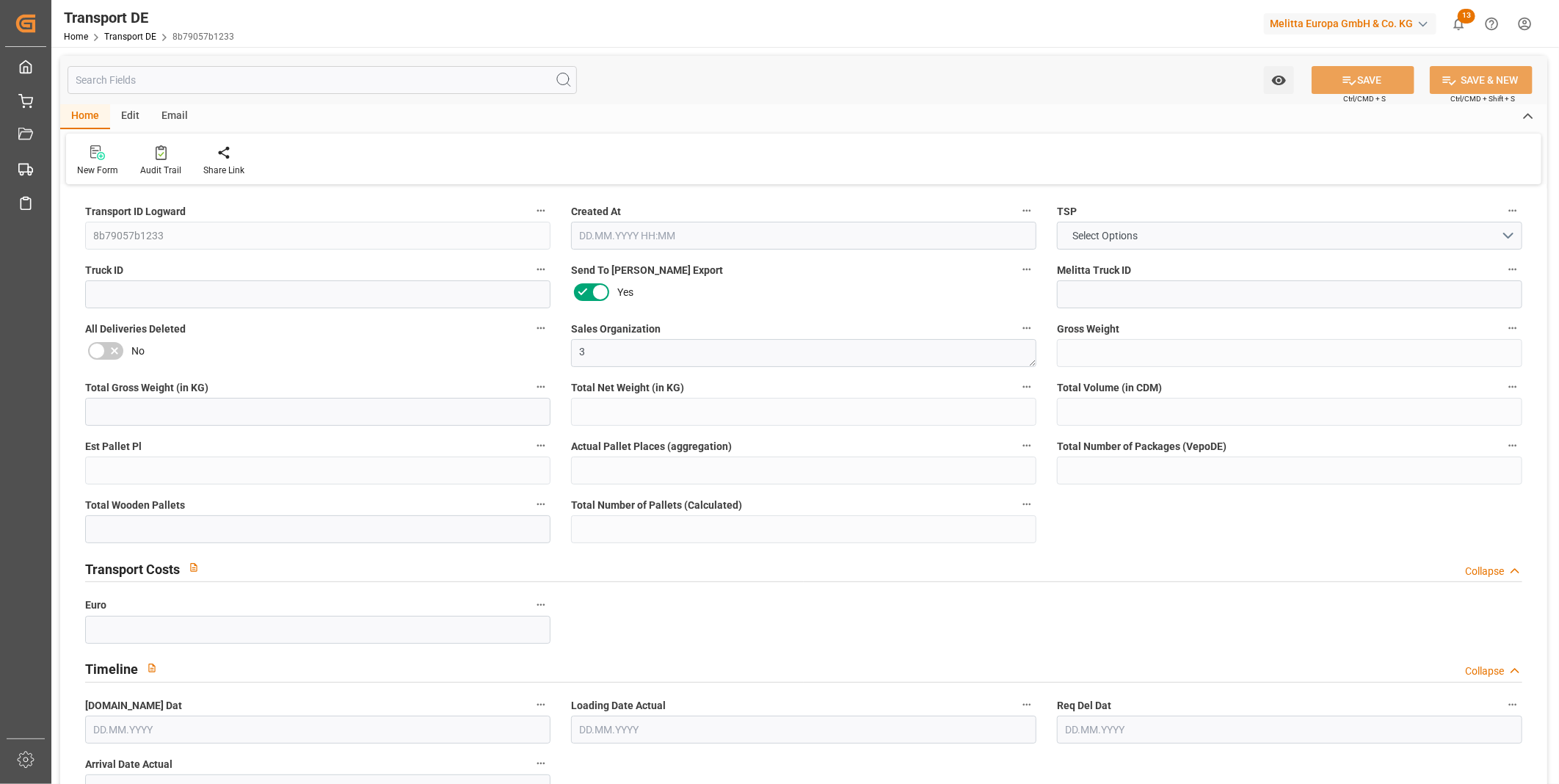
type input "326"
type input "278.07"
type input "241.17"
type input "2483.73"
type input "2"
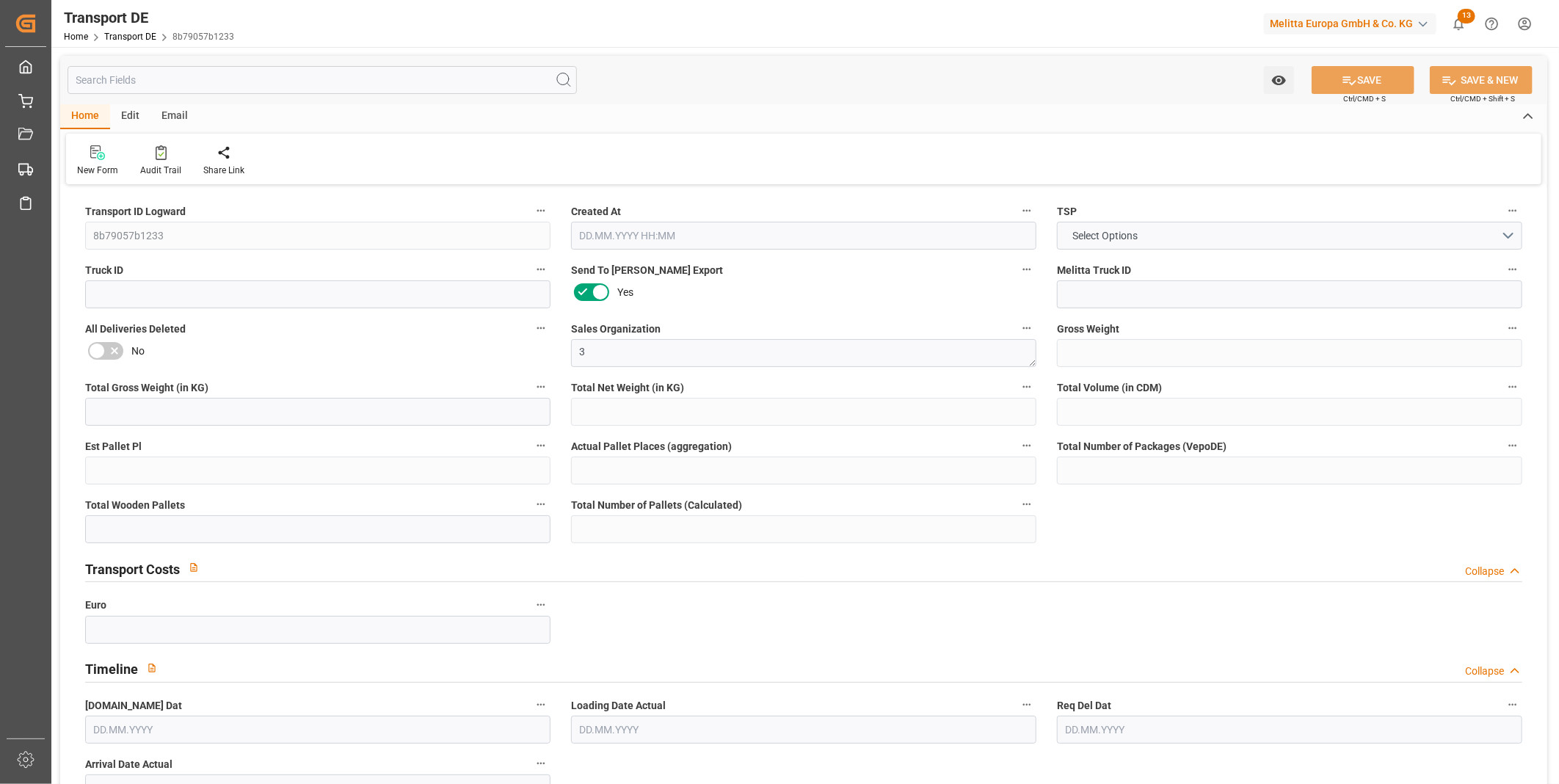
type input "0"
type input "2"
type input "1"
type input "0"
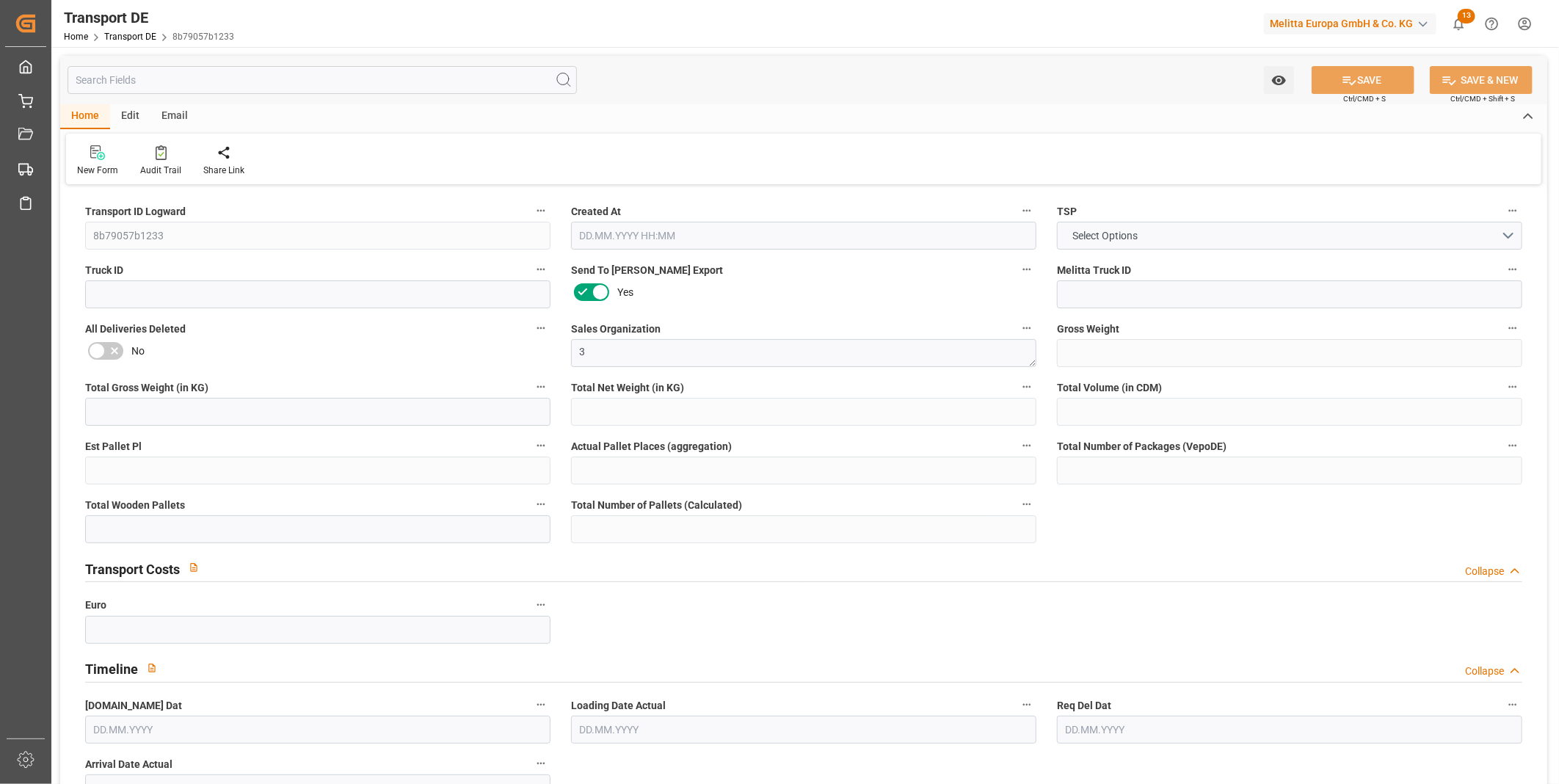
type input "10"
type input "0"
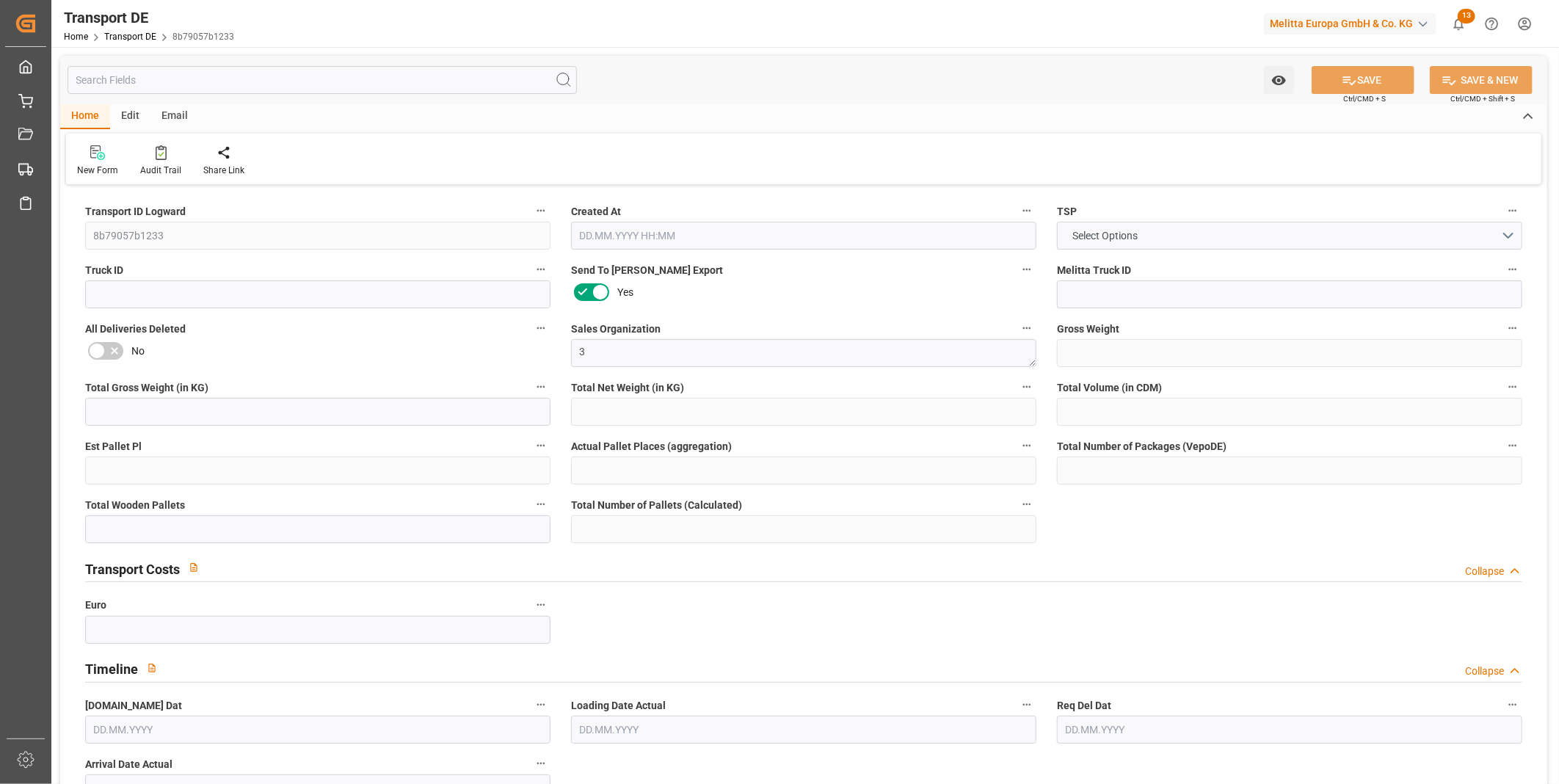
type input "0"
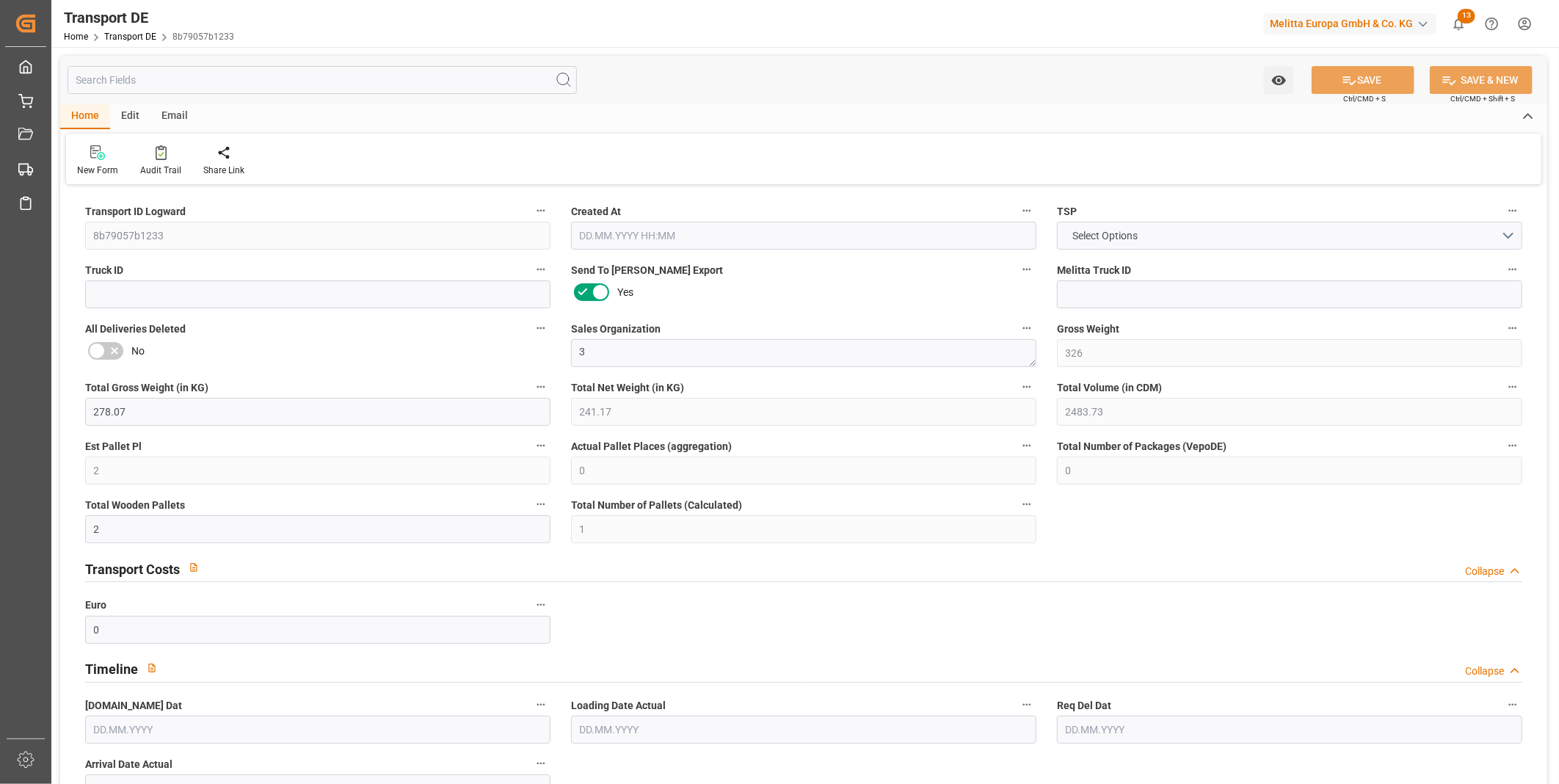
type input "0"
type input "1"
type input "0"
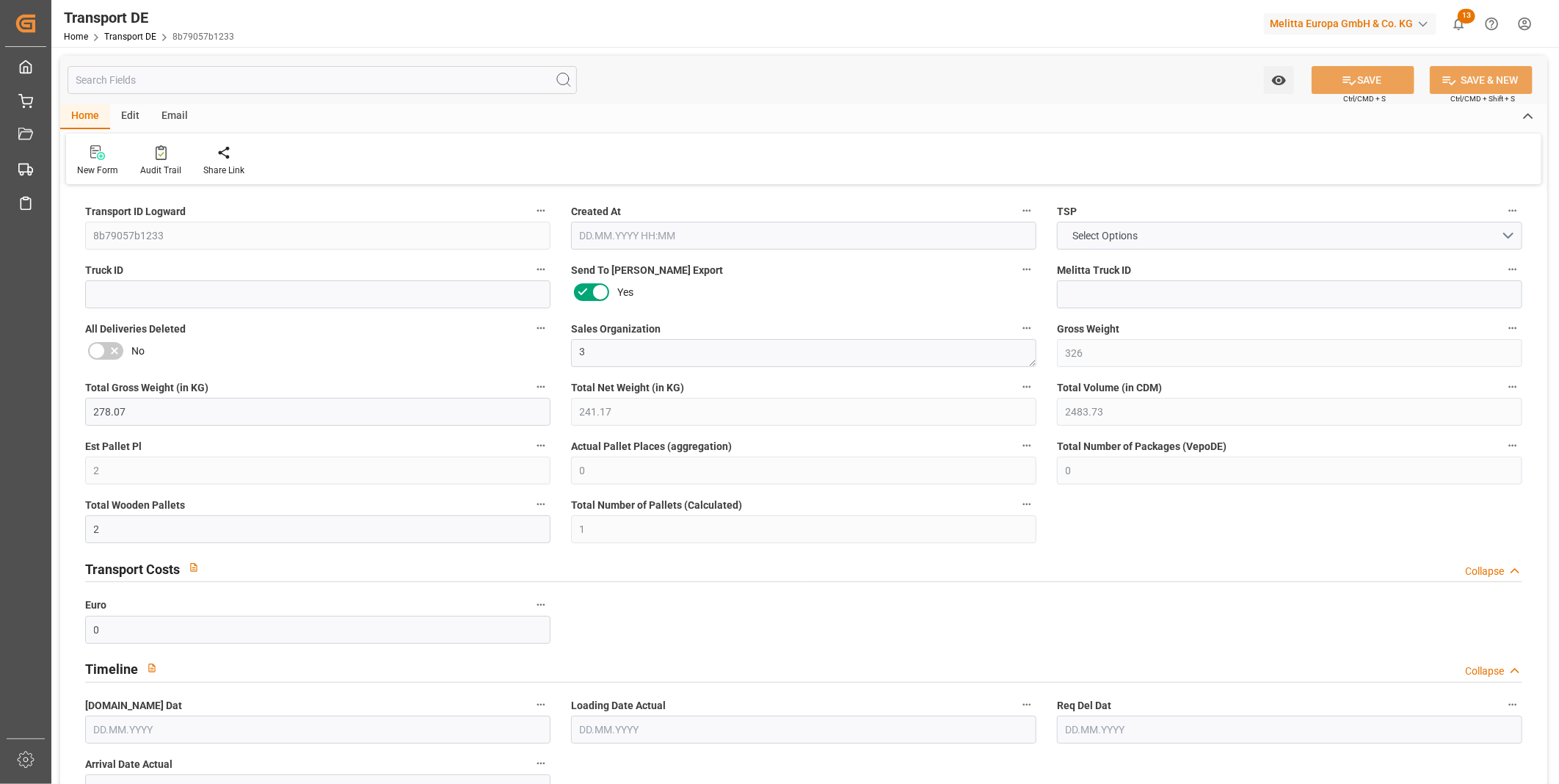
type input "0"
type input "[DATE] 11:07"
type input "[DATE]"
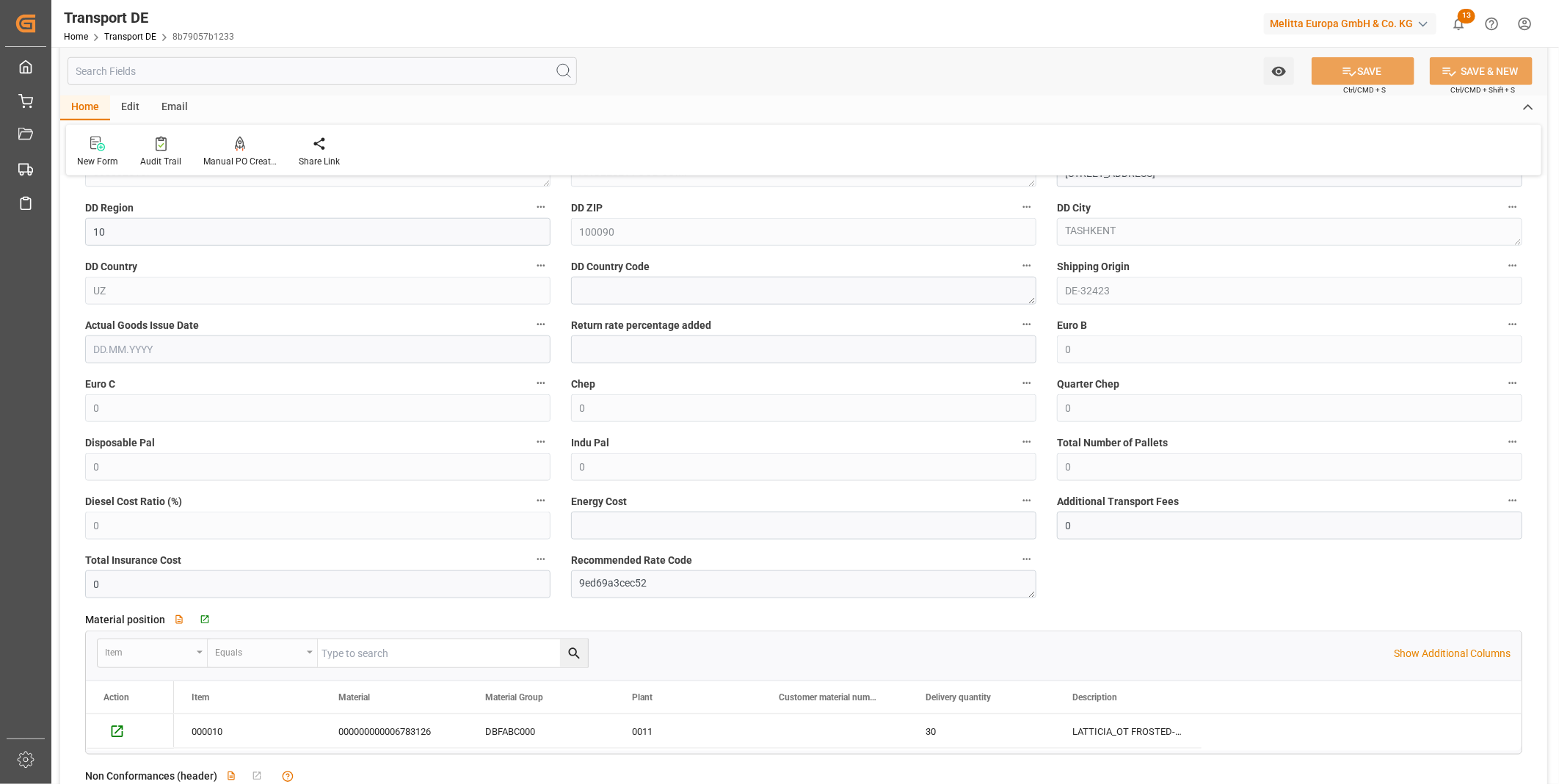
scroll to position [978, 0]
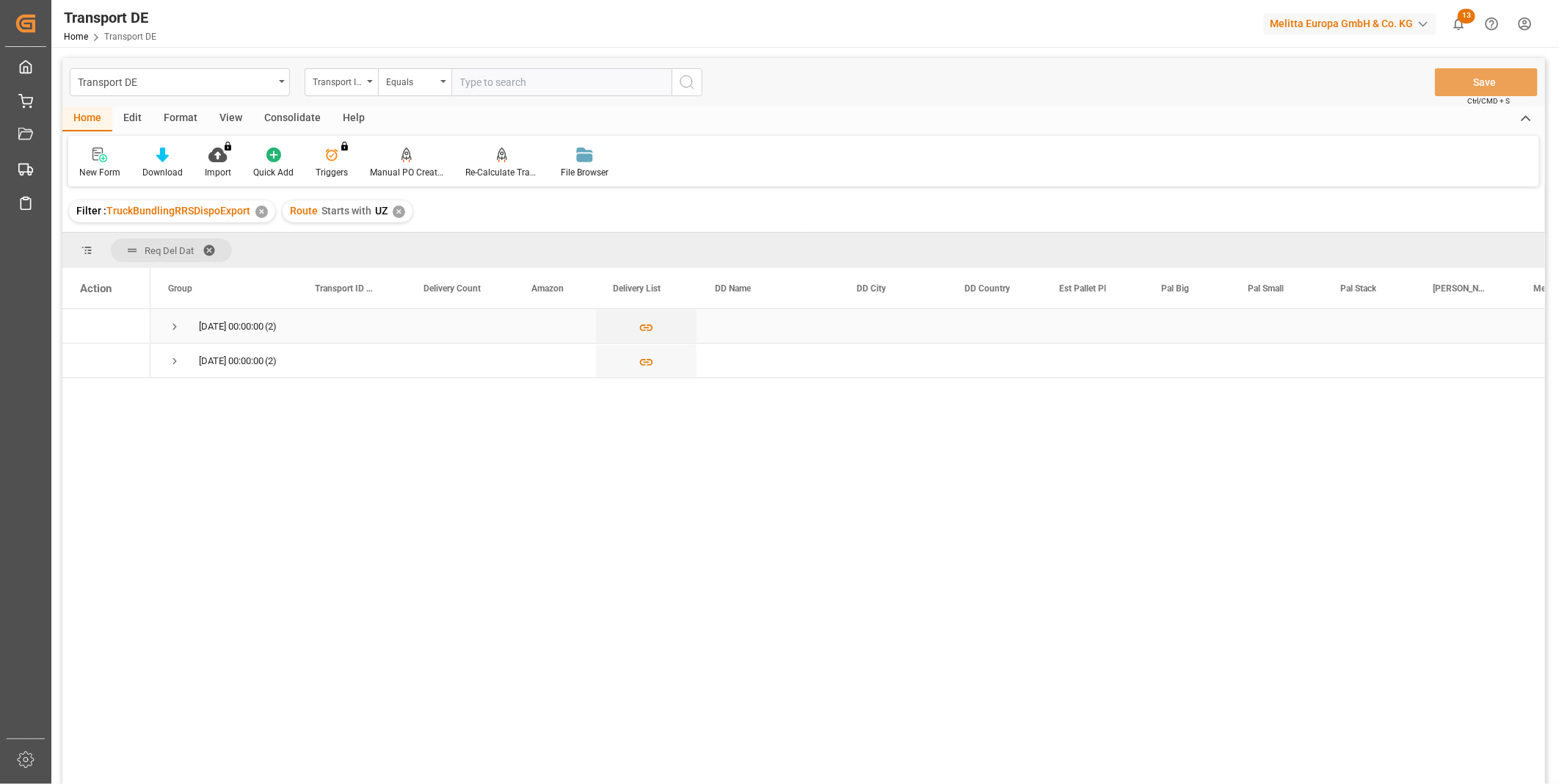
click at [170, 327] on span "Press SPACE to select this row." at bounding box center [175, 327] width 13 height 13
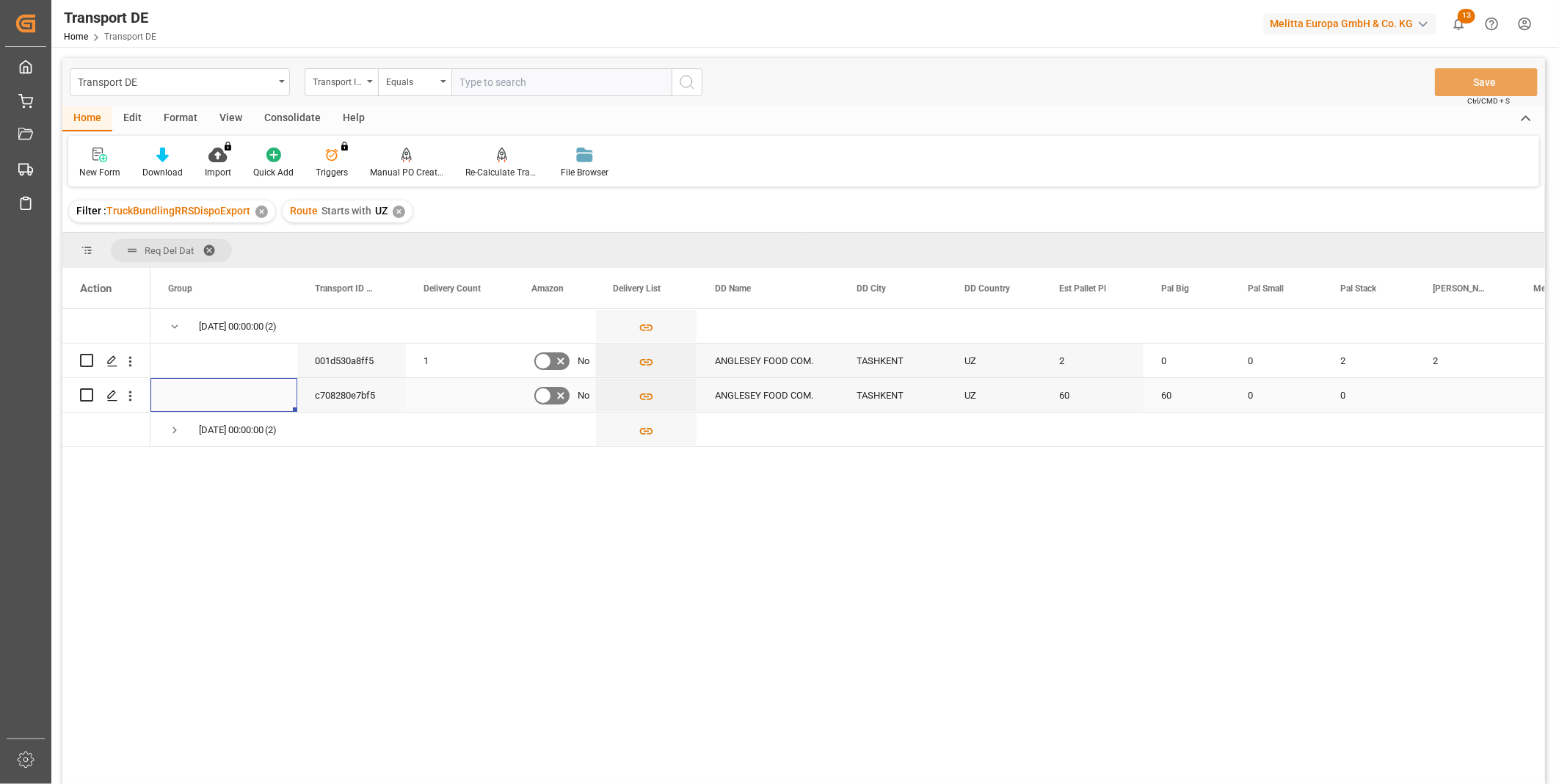
click at [176, 399] on span "Press SPACE to select this row." at bounding box center [223, 395] width 111 height 33
click at [166, 429] on div "[DATE] 00:00:00 (2)" at bounding box center [223, 429] width 147 height 34
click at [191, 428] on span "[DATE] 00:00:00 (2)" at bounding box center [223, 429] width 111 height 33
click at [178, 424] on span "Press SPACE to select this row." at bounding box center [175, 430] width 13 height 13
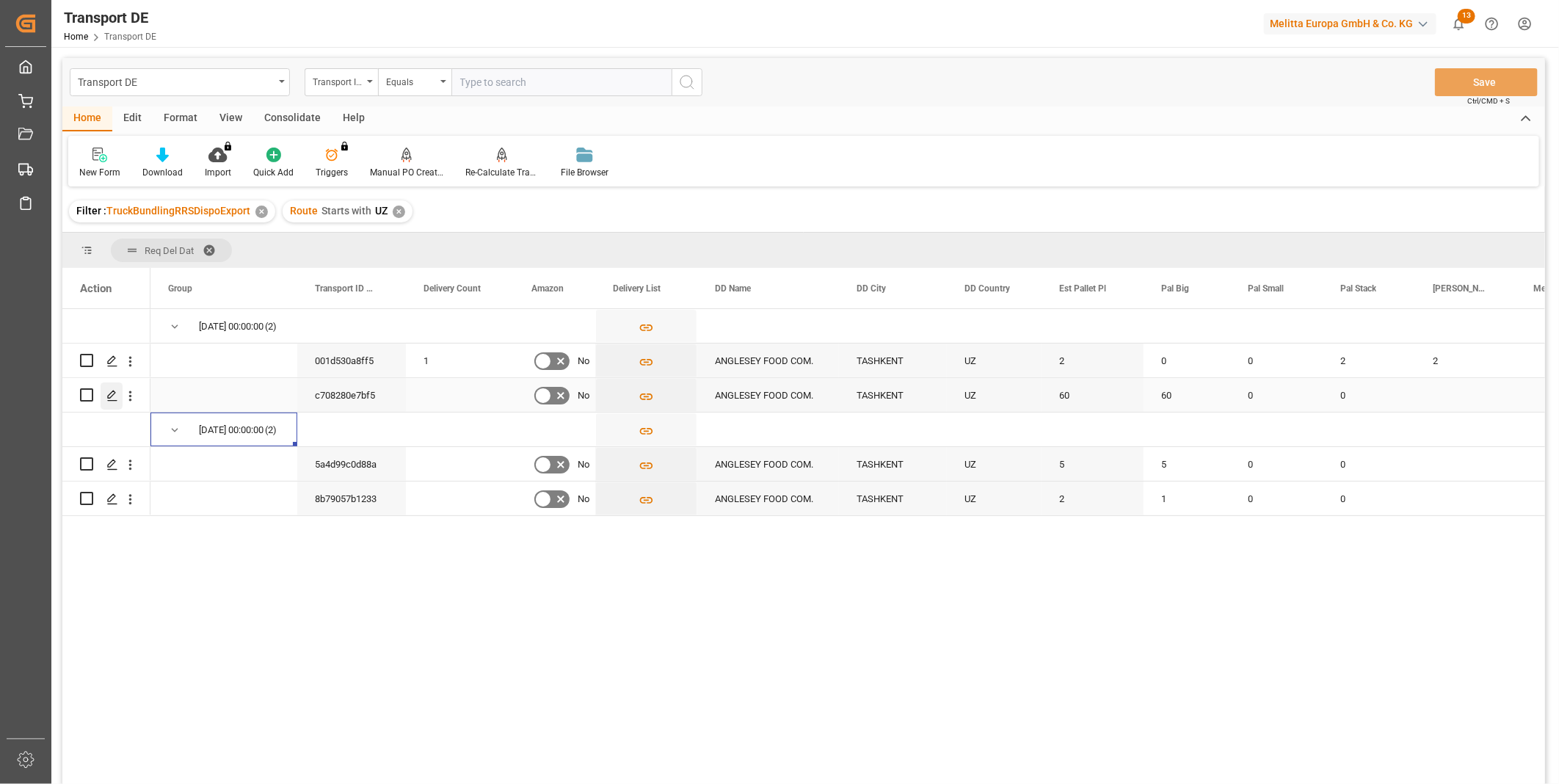
click at [115, 392] on polygon "Press SPACE to select this row." at bounding box center [112, 394] width 7 height 7
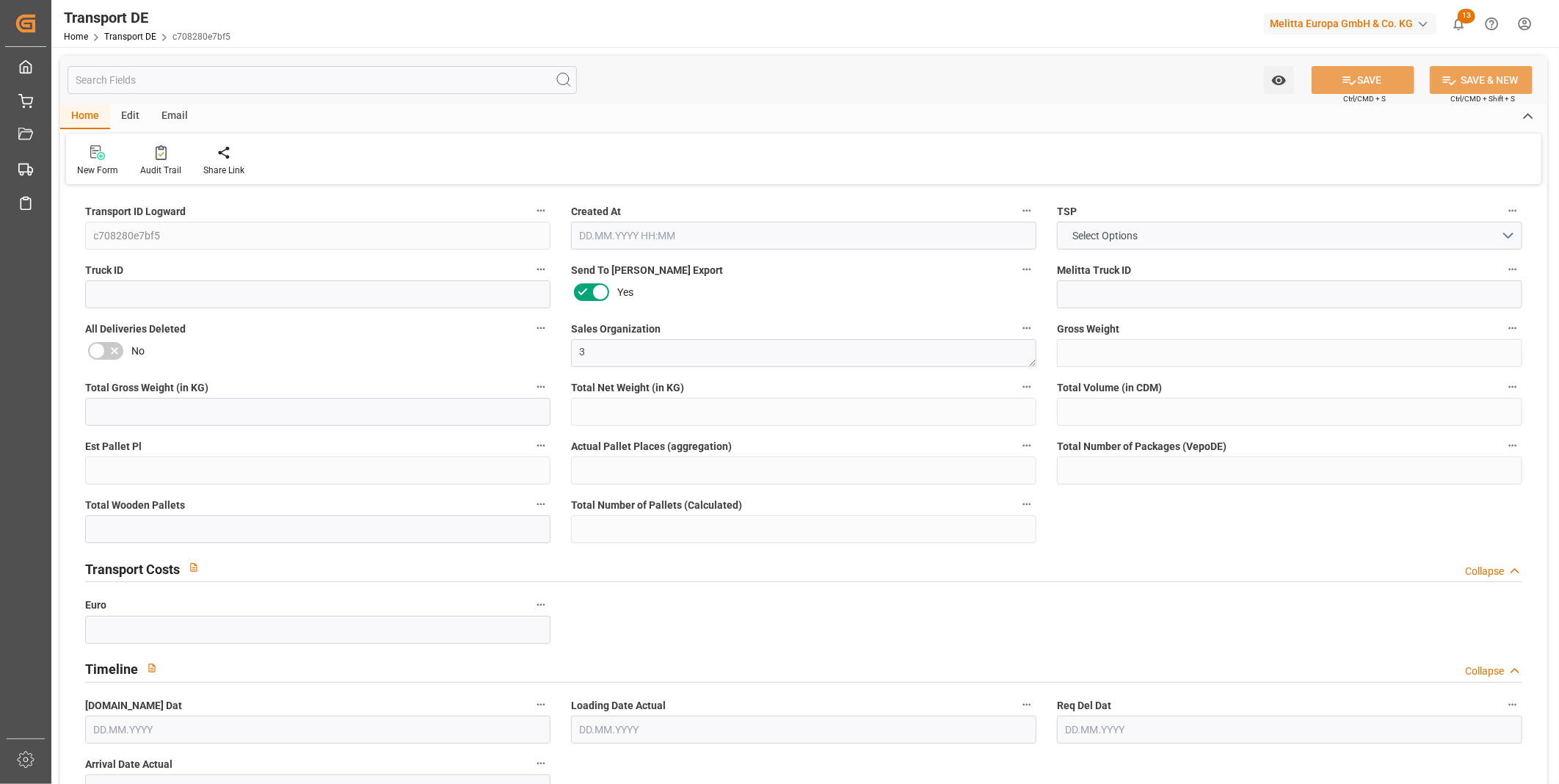
type input "14040"
type input "12056.64"
type input "10652.16"
type input "100454.4"
type input "60"
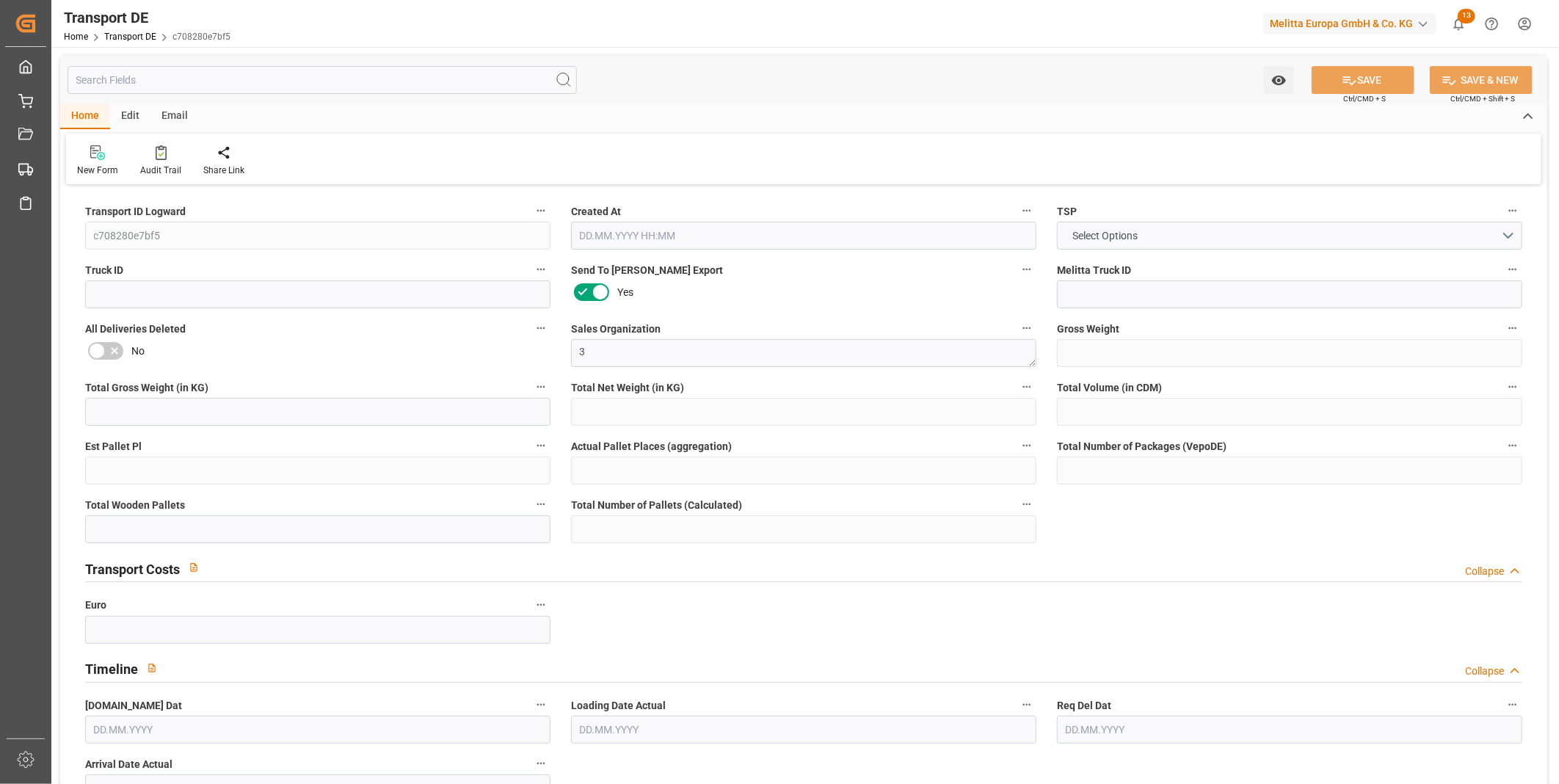
type input "0"
type input "60"
type input "0"
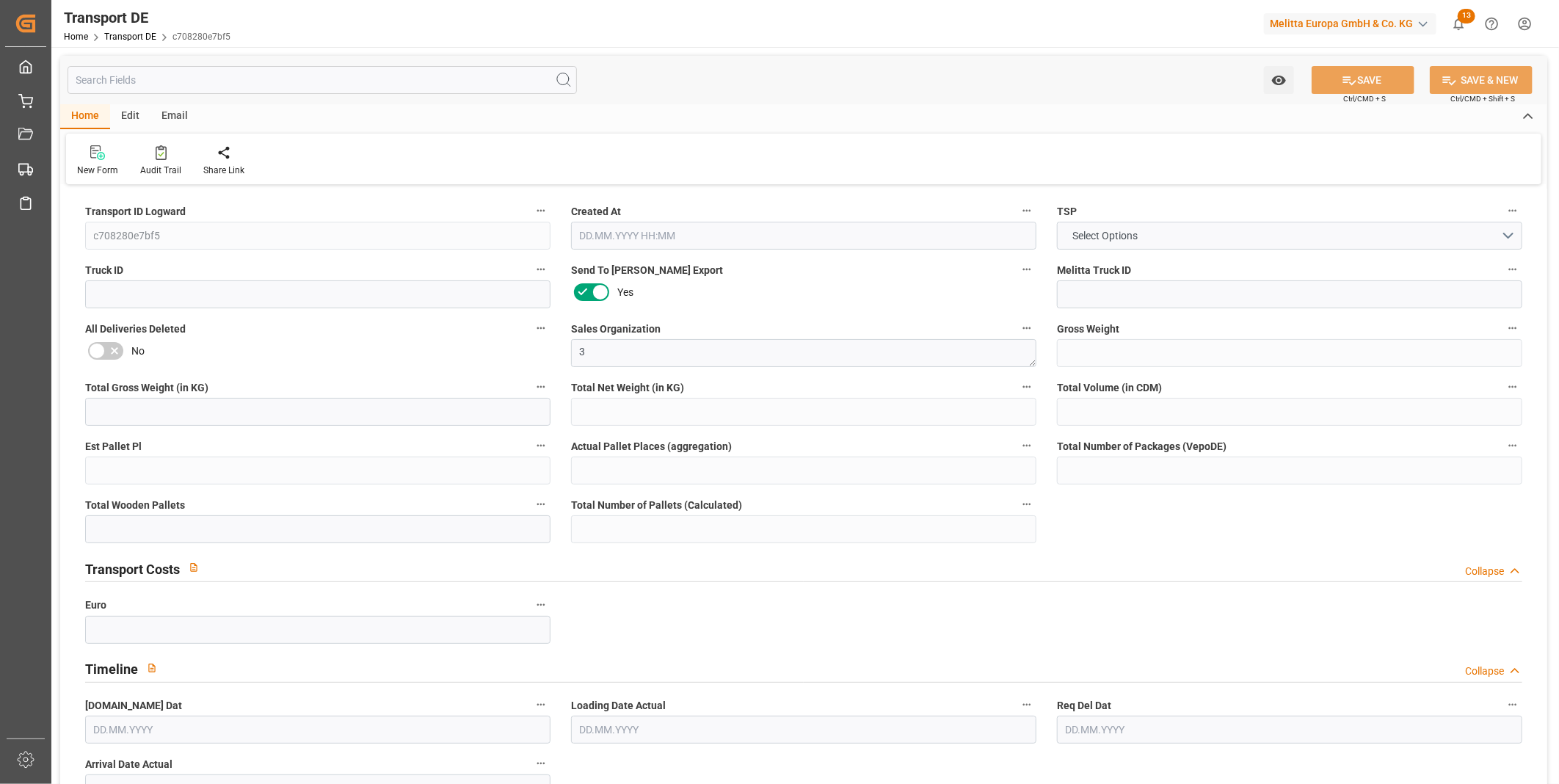
type input "10"
type input "0"
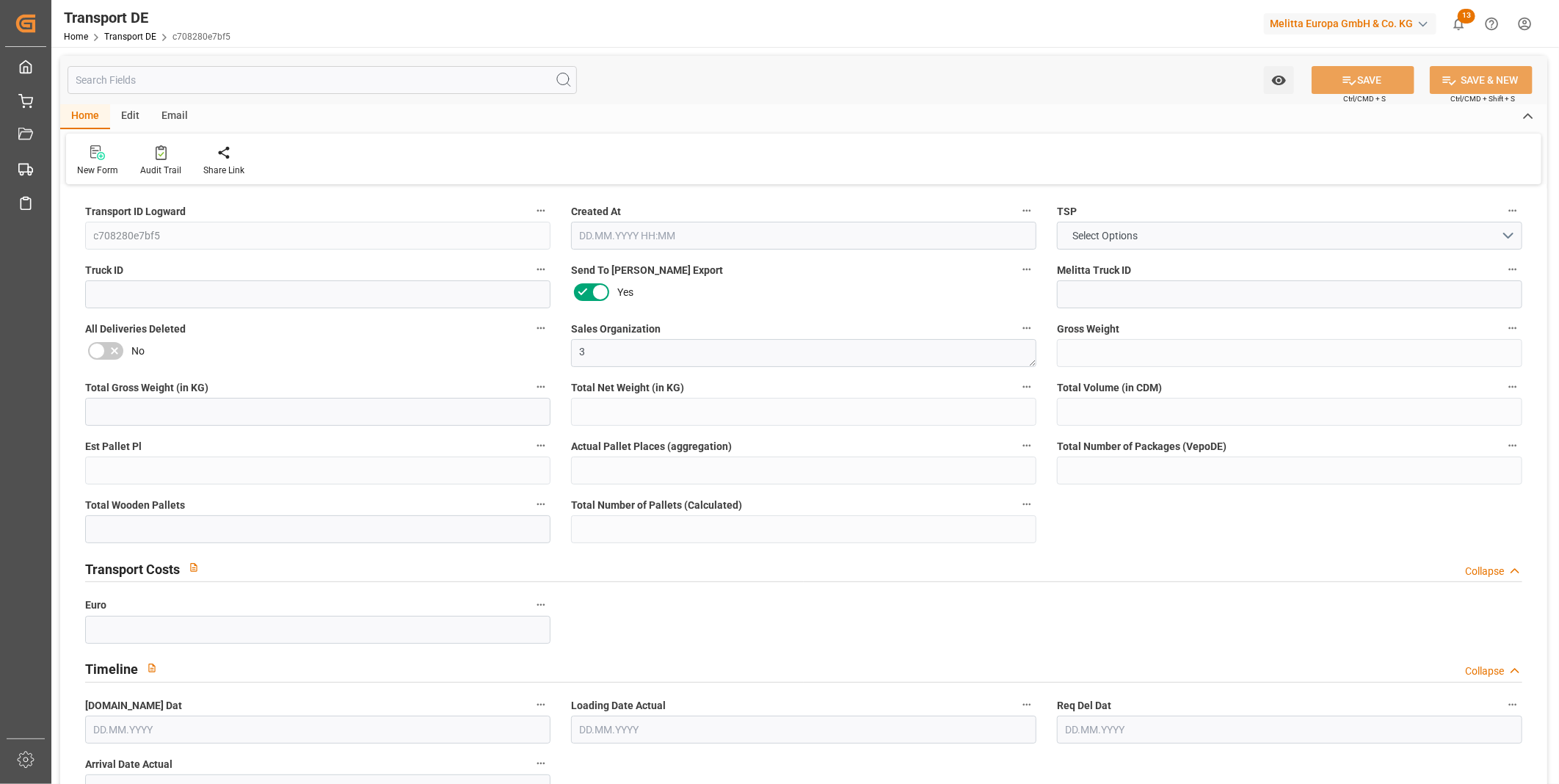
type input "0"
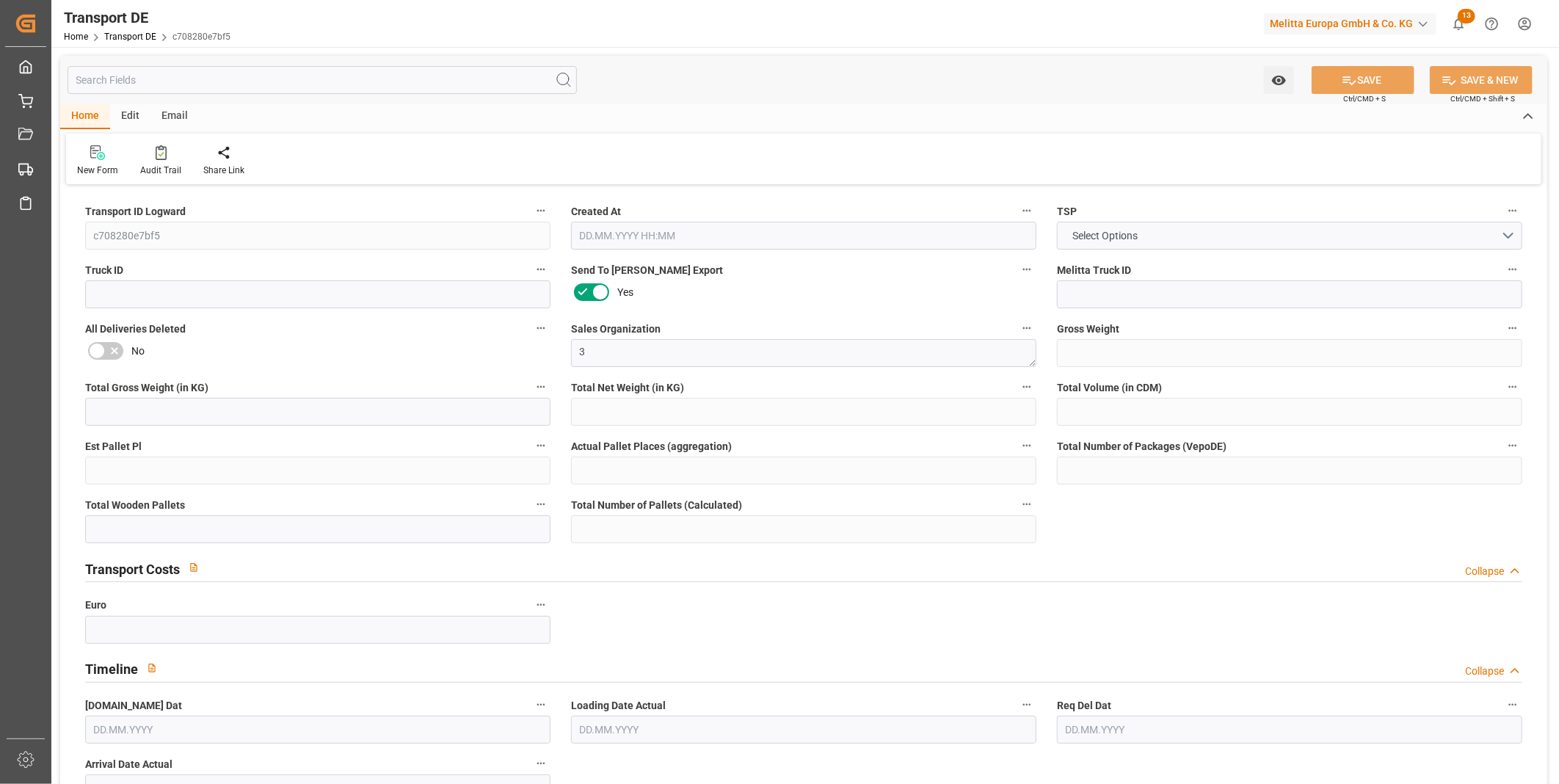
type input "0"
type input "60"
type input "0"
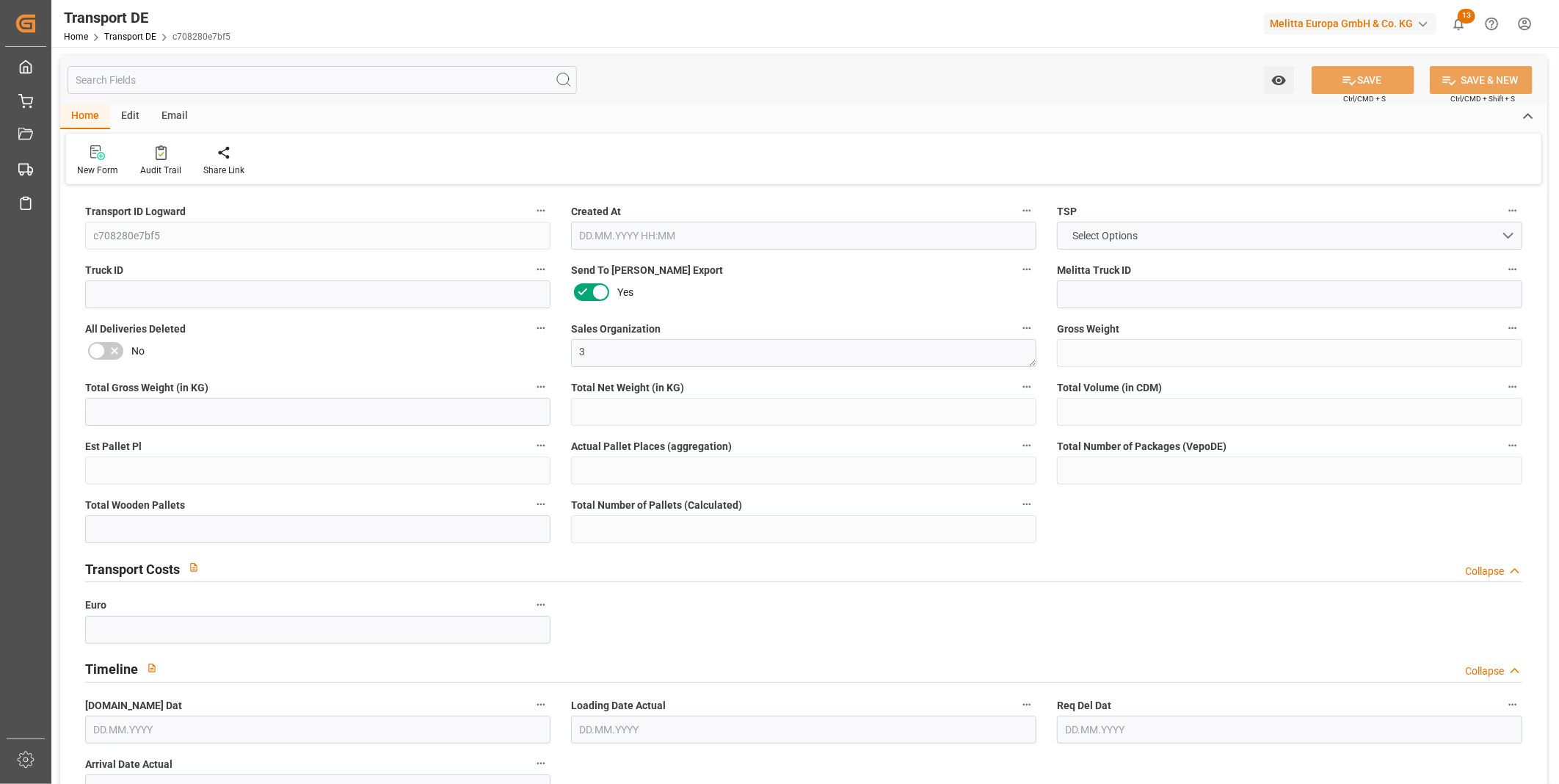
type input "0"
type input "[DATE] 11:07"
type input "[DATE]"
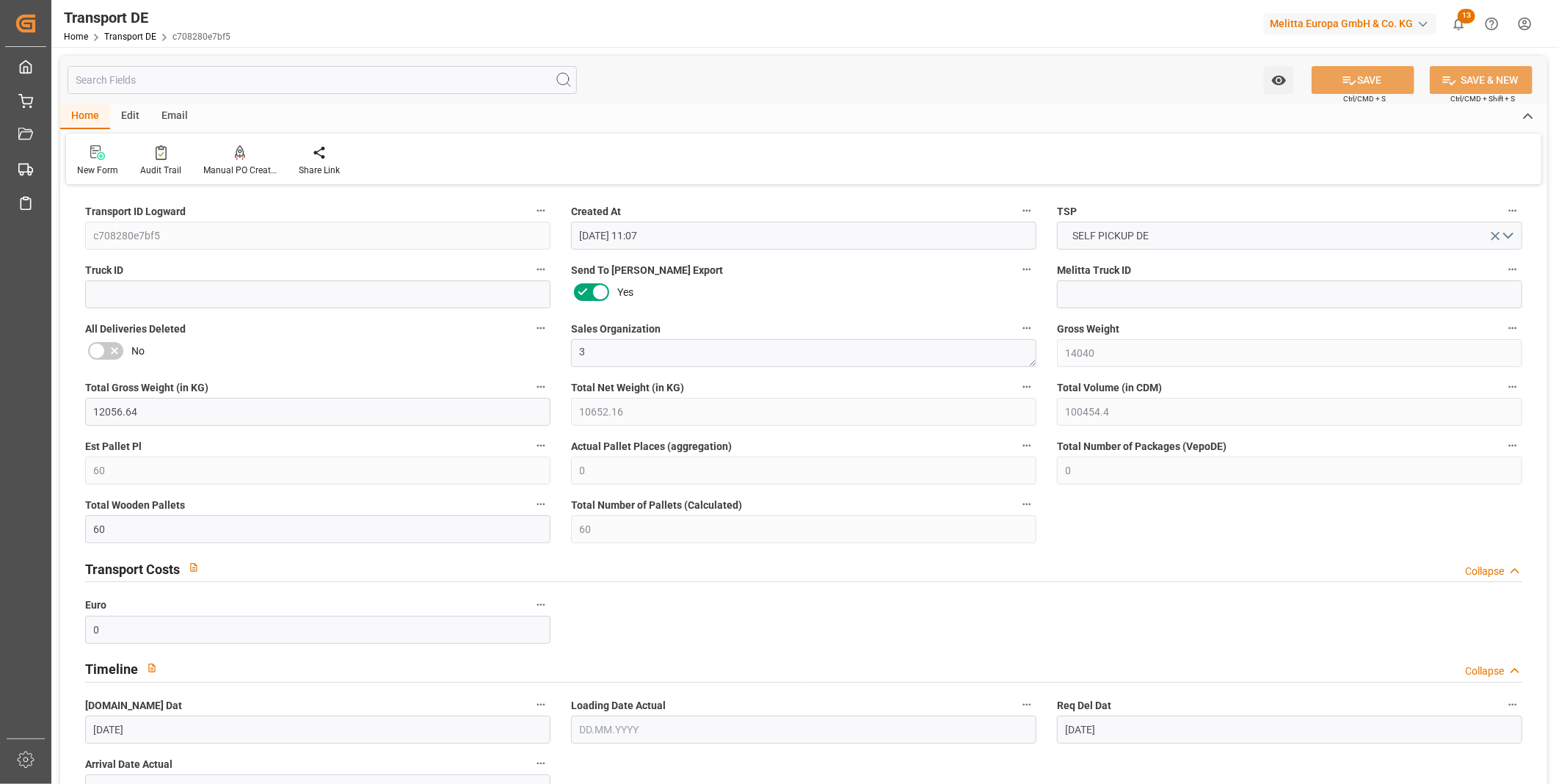
type input "[DATE]"
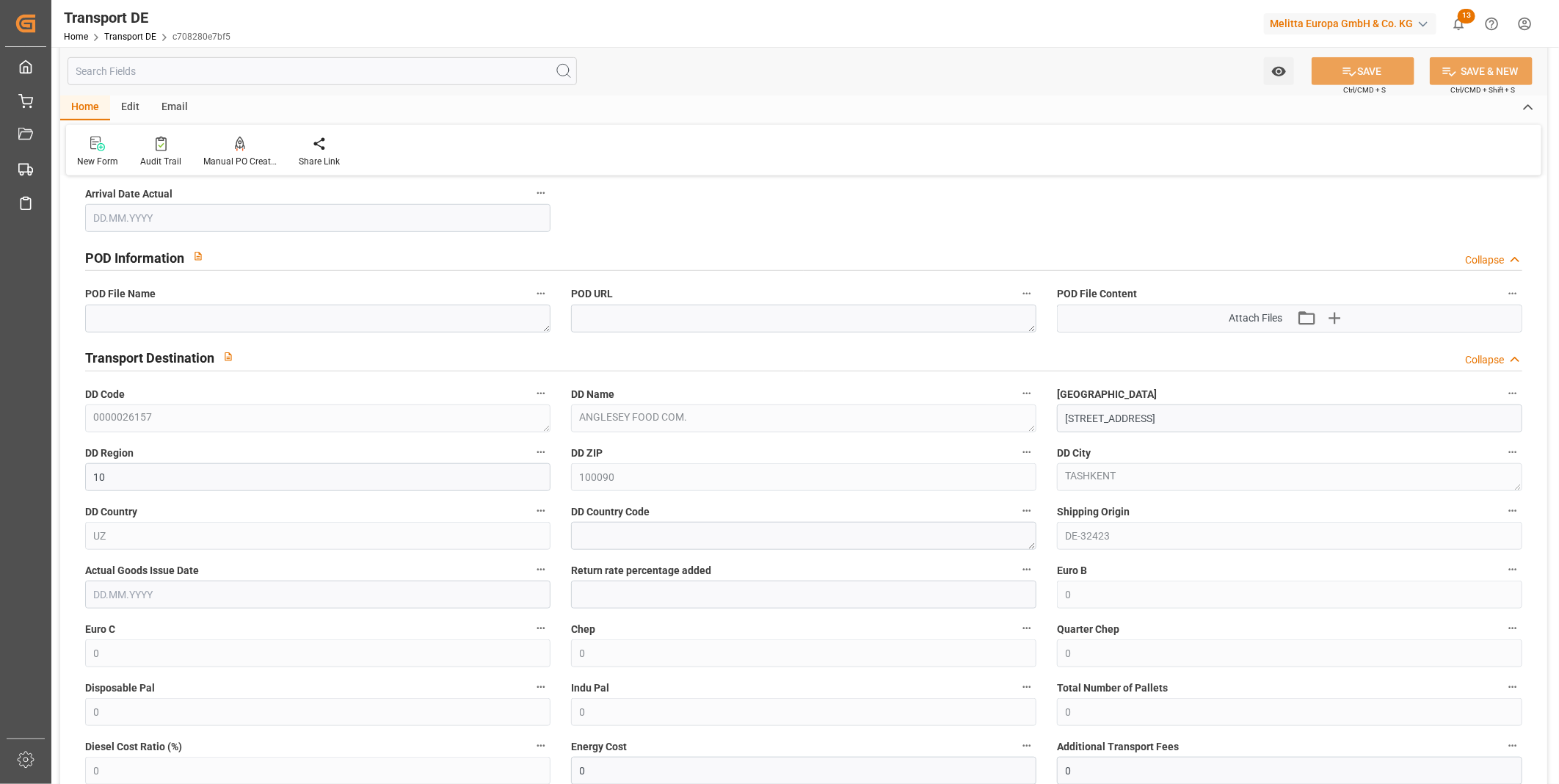
scroll to position [81, 0]
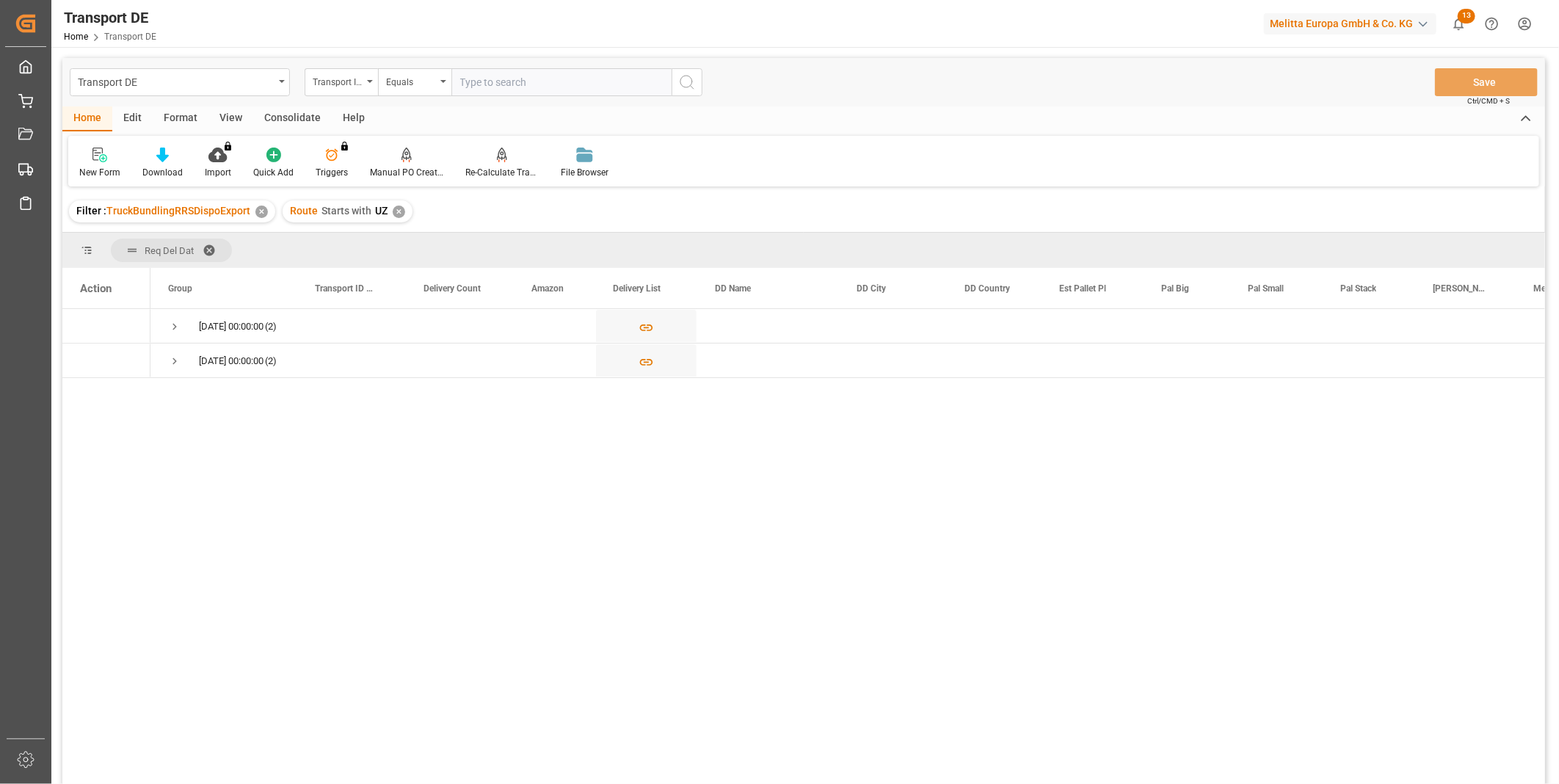
click at [284, 121] on div "Consolidate" at bounding box center [292, 119] width 78 height 25
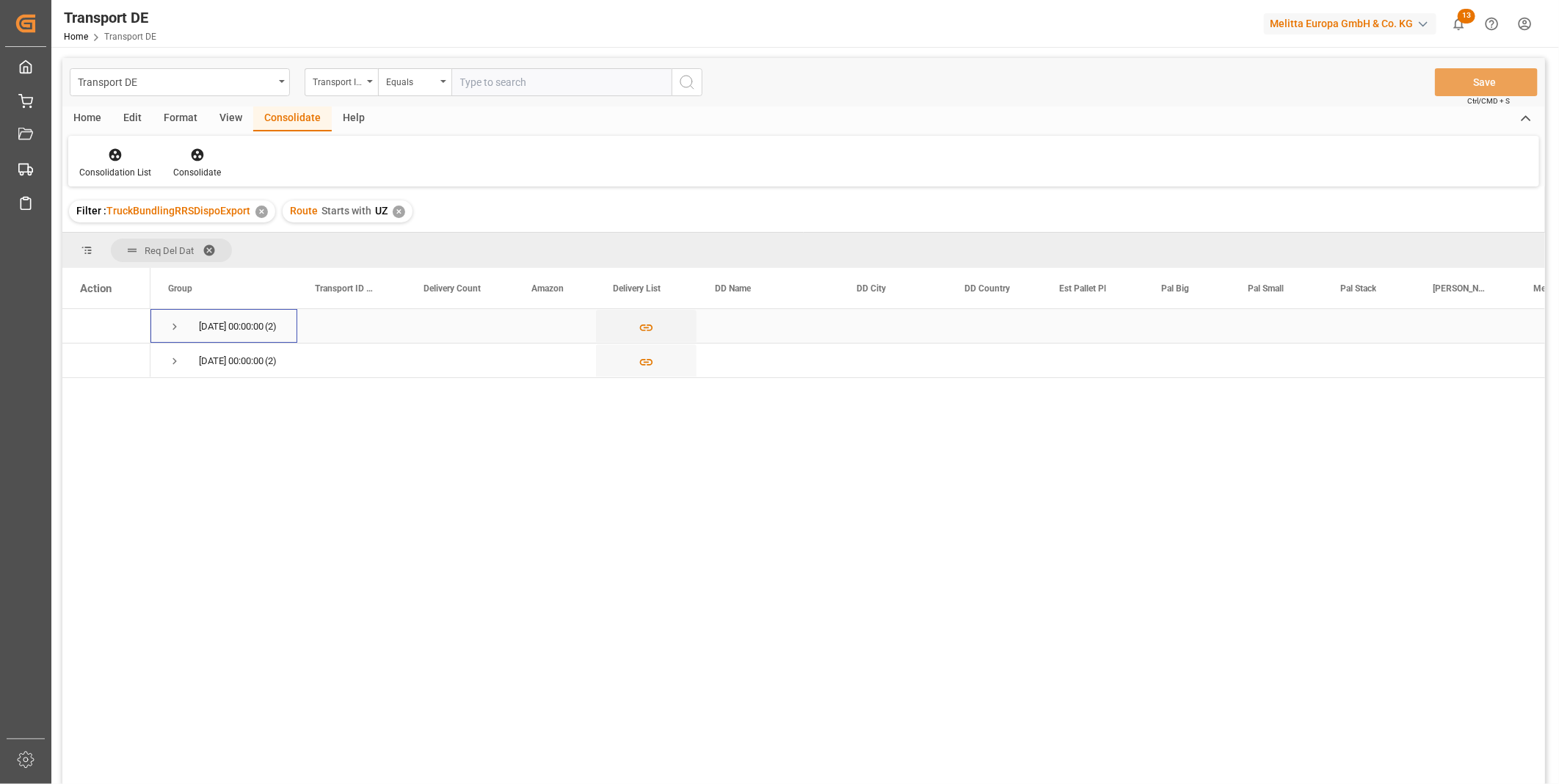
click at [176, 320] on span "Press SPACE to select this row." at bounding box center [175, 327] width 13 height 13
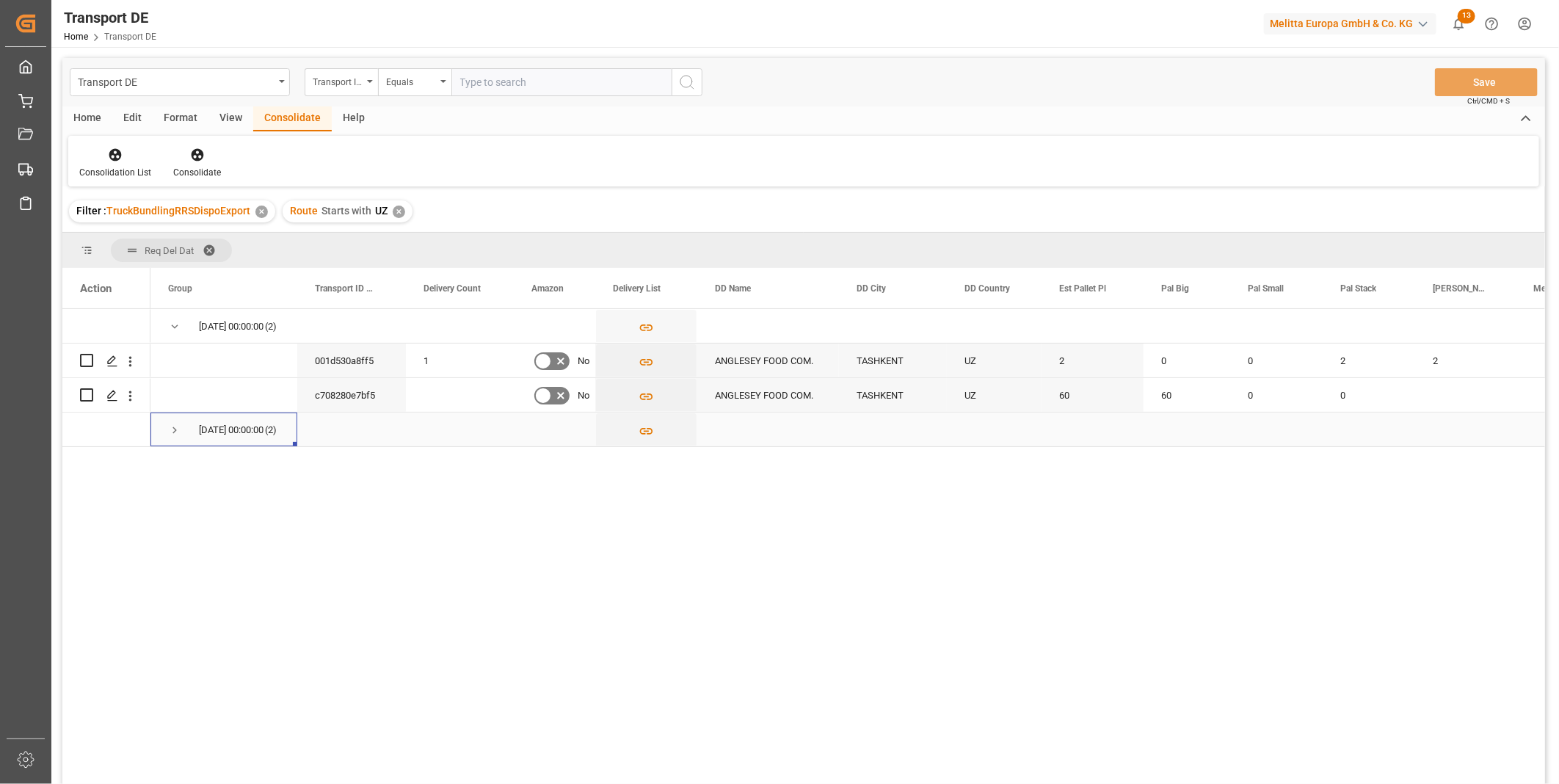
click at [173, 434] on span "Press SPACE to select this row." at bounding box center [175, 430] width 13 height 13
